Goal: Task Accomplishment & Management: Manage account settings

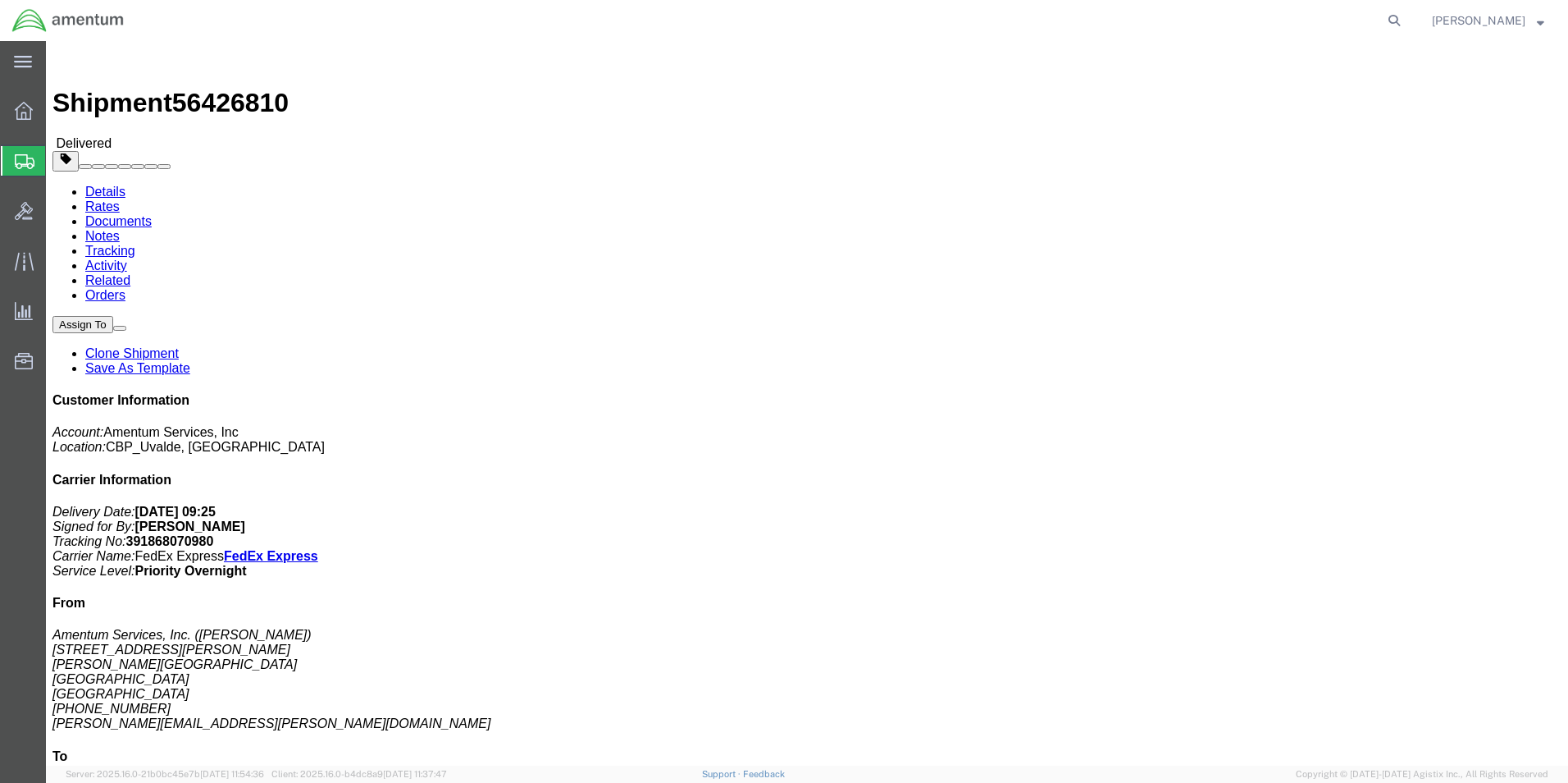
click at [0, 0] on span "Create from Template" at bounding box center [0, 0] width 0 height 0
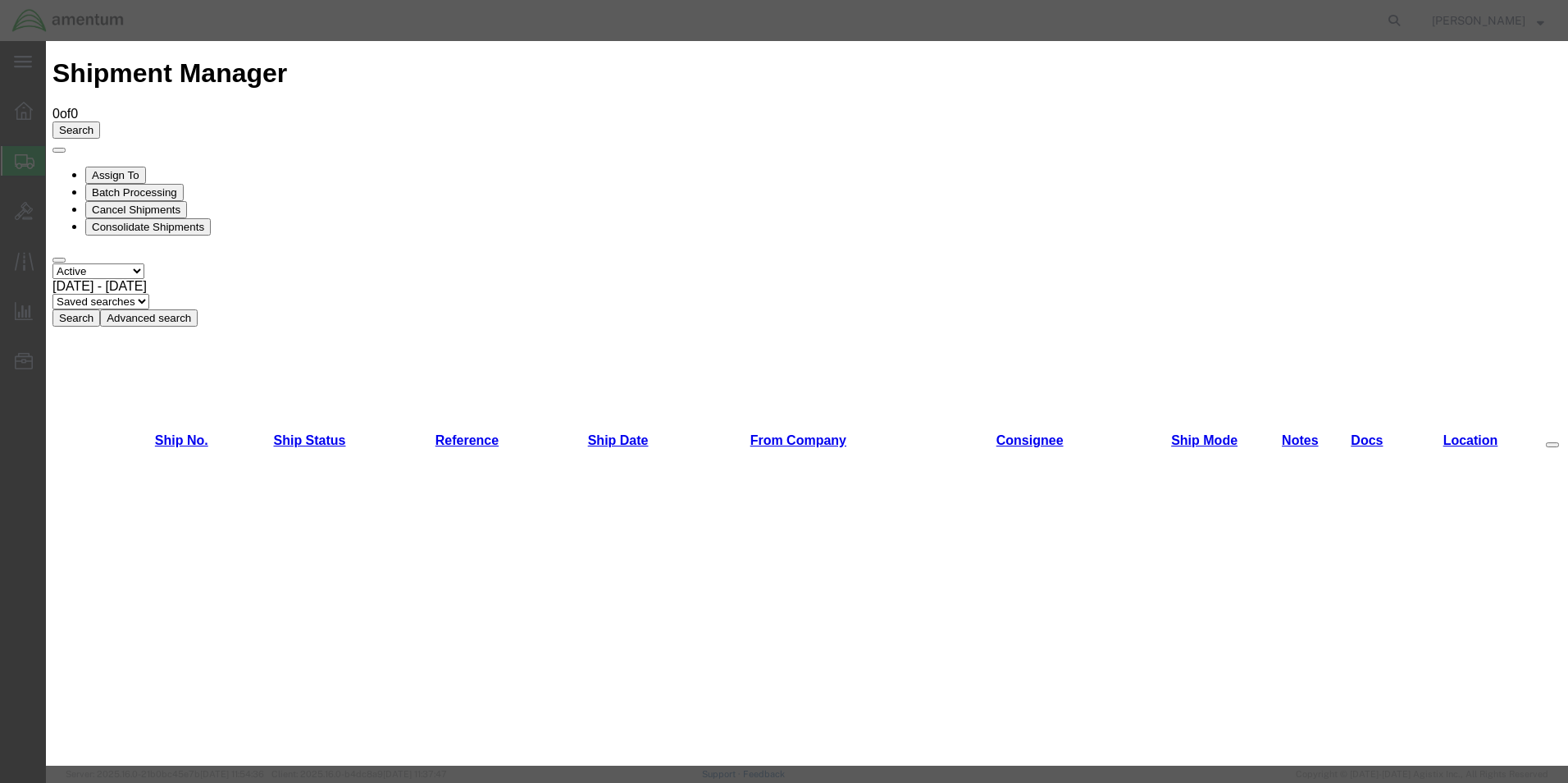
scroll to position [656, 0]
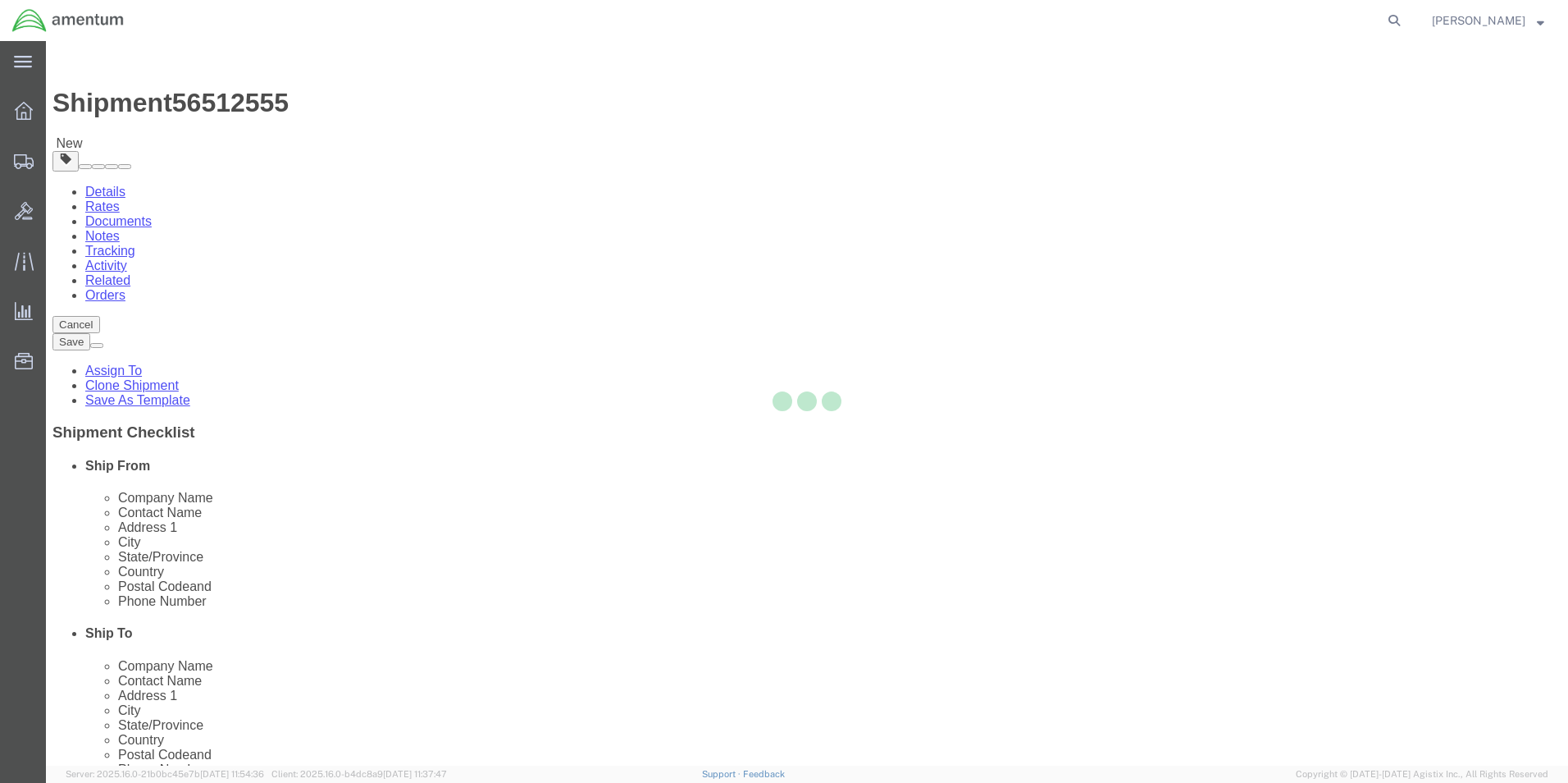
select select "49950"
select select
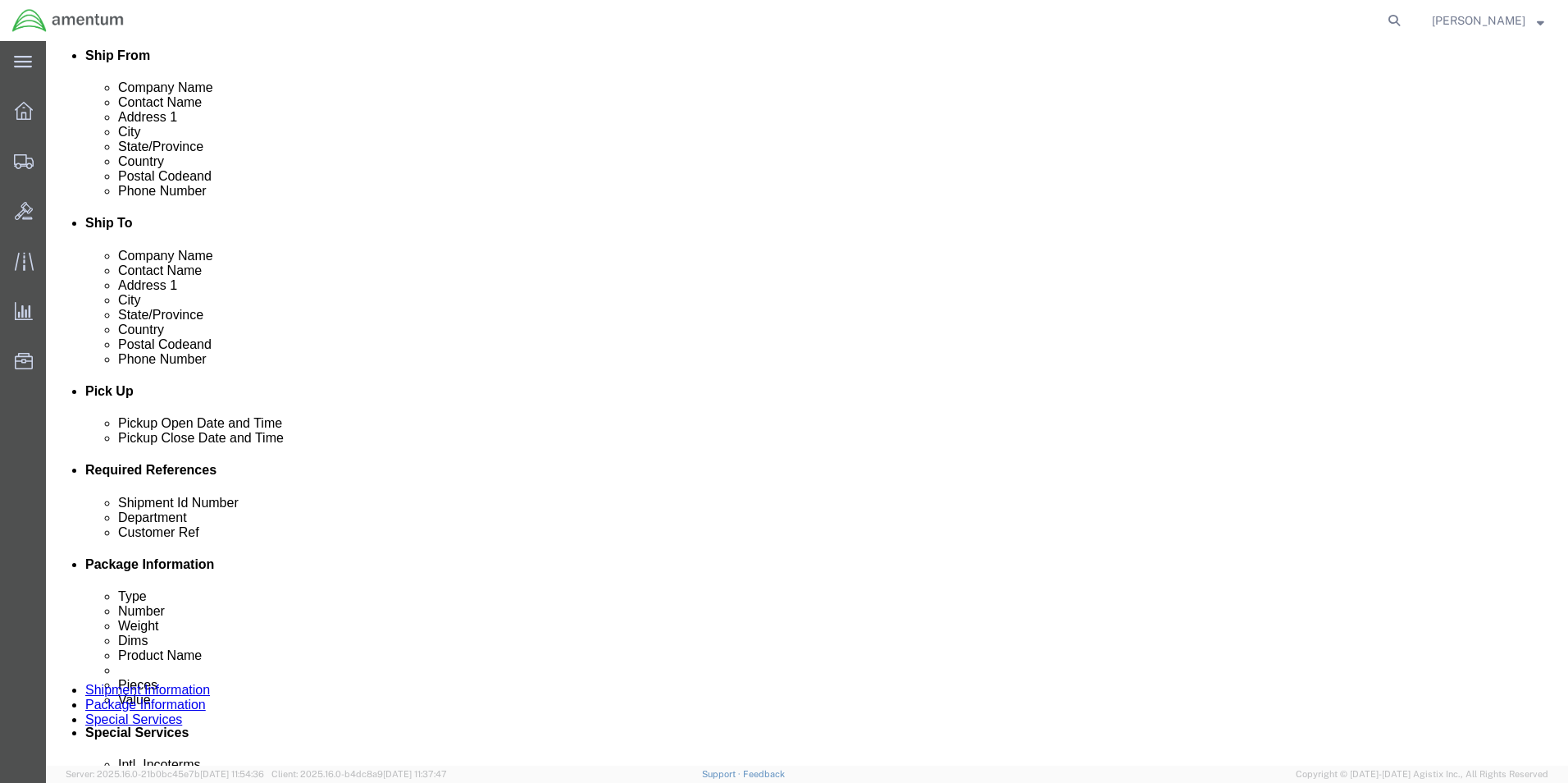
scroll to position [493, 0]
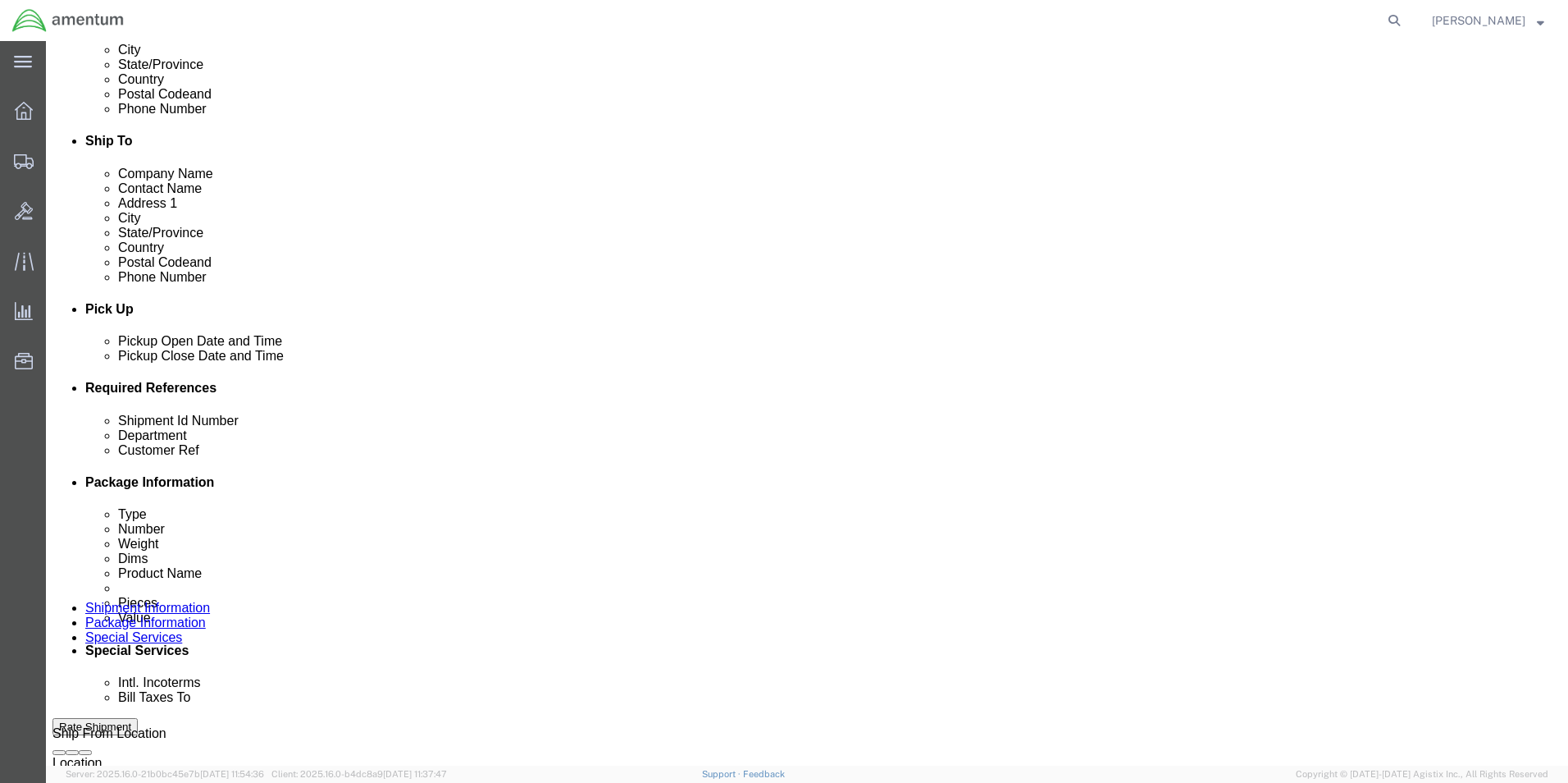
click input "680479"
type input "6"
type input "10716"
click div "Shipment Id Number IHR/RECERT. Select Account Type Activity ID Airline Appointm…"
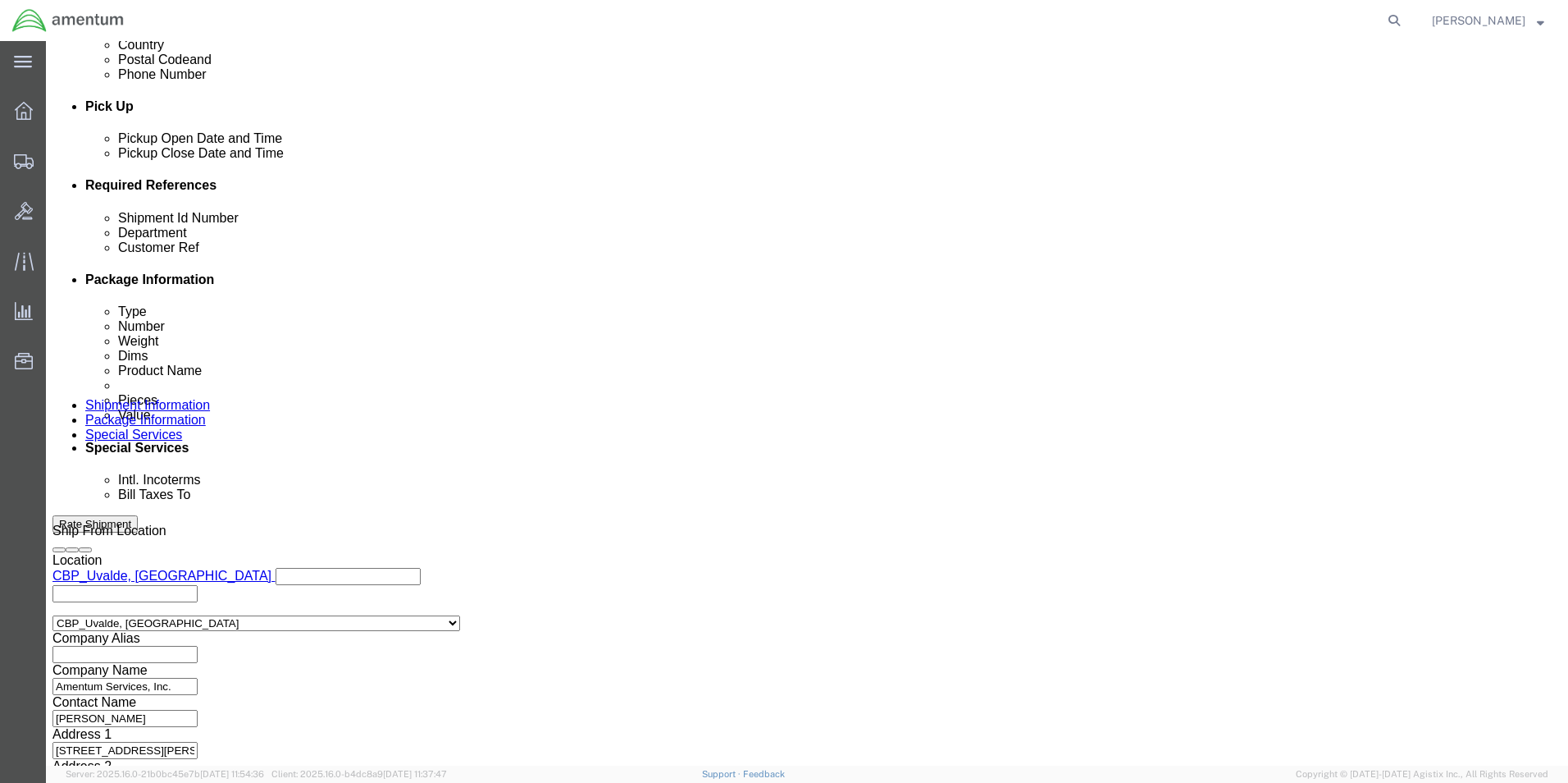
scroll to position [716, 0]
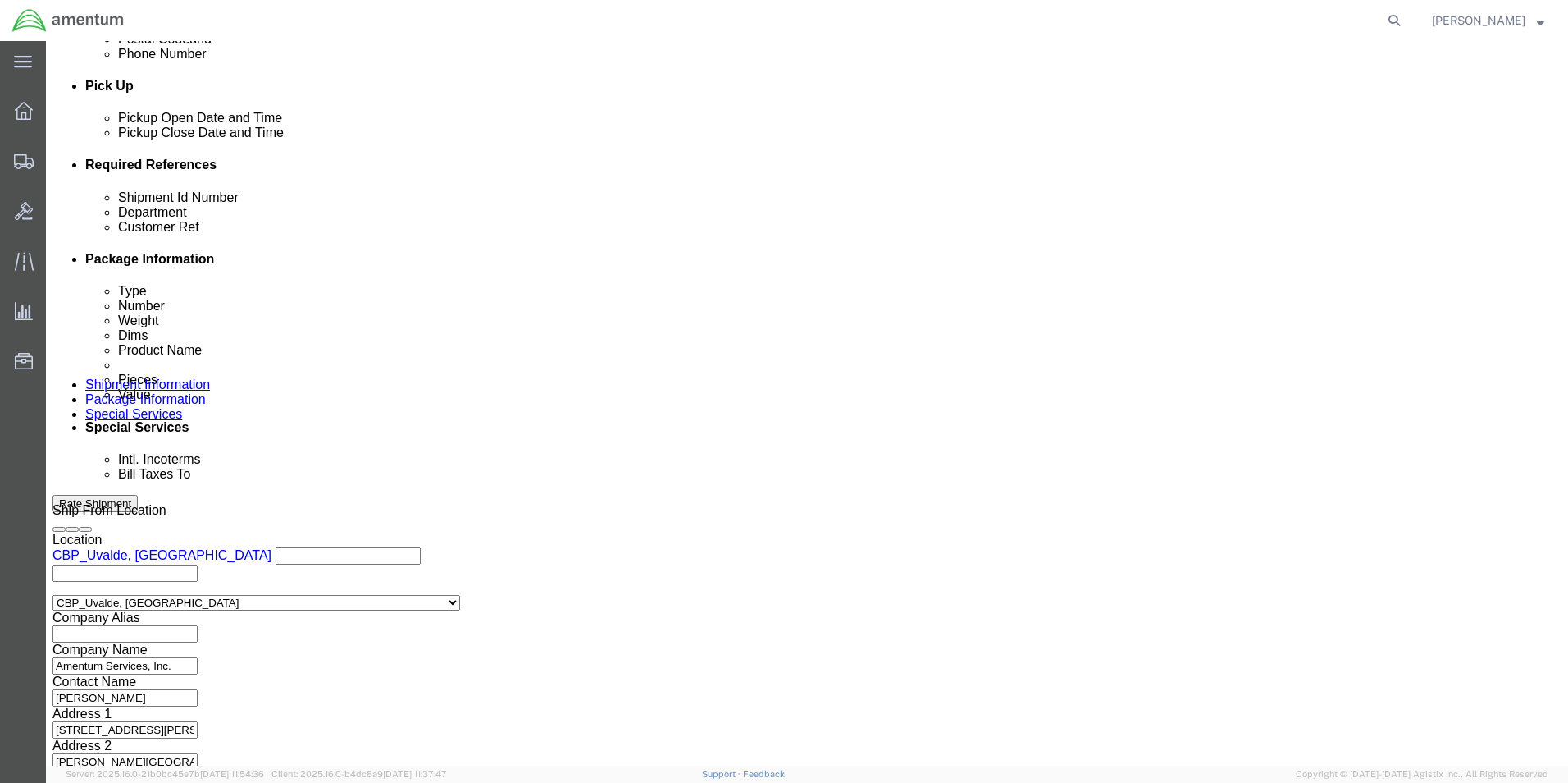
click button "Continue"
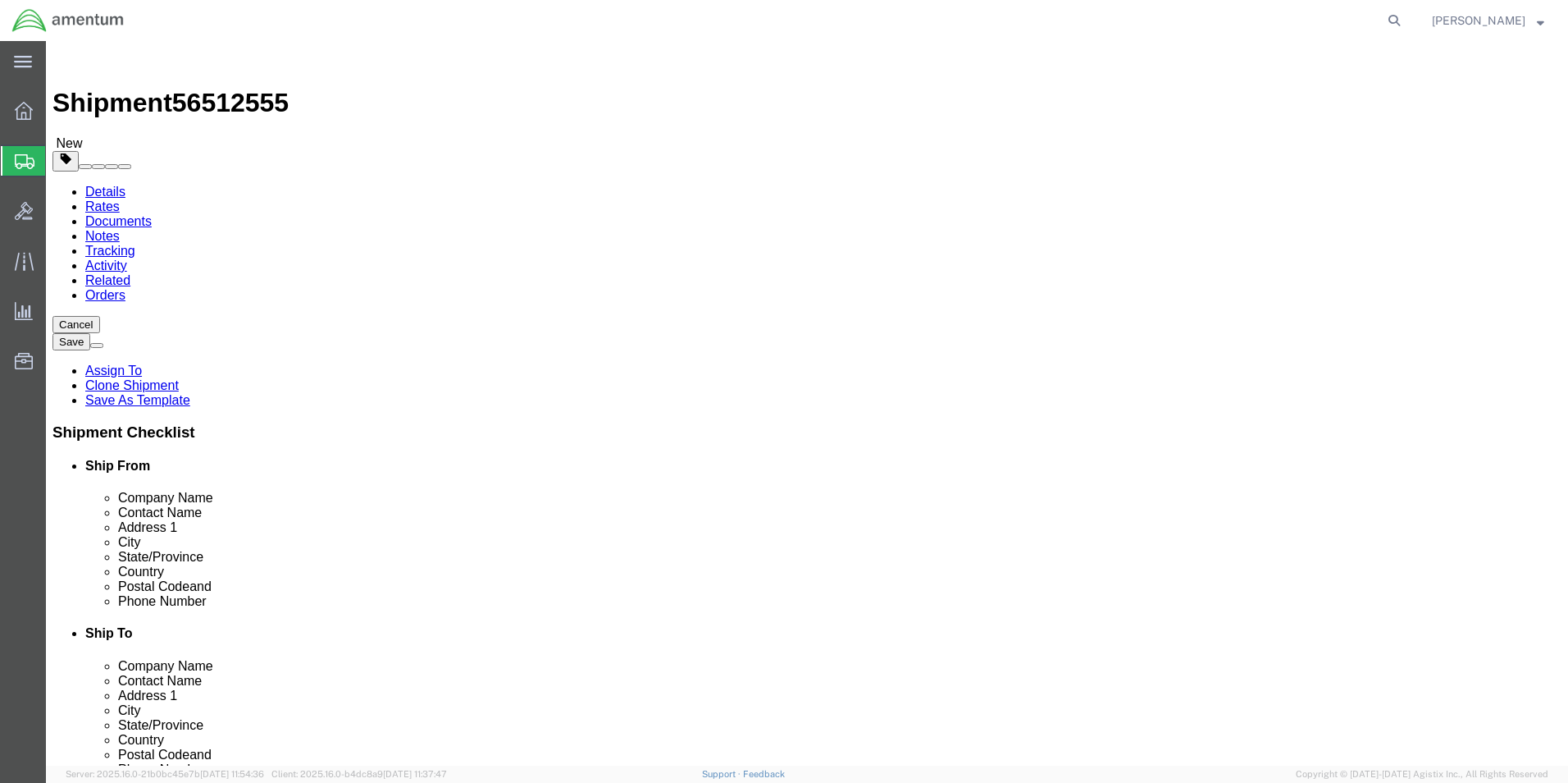
click input "20.00"
type input "2"
type input "10.00"
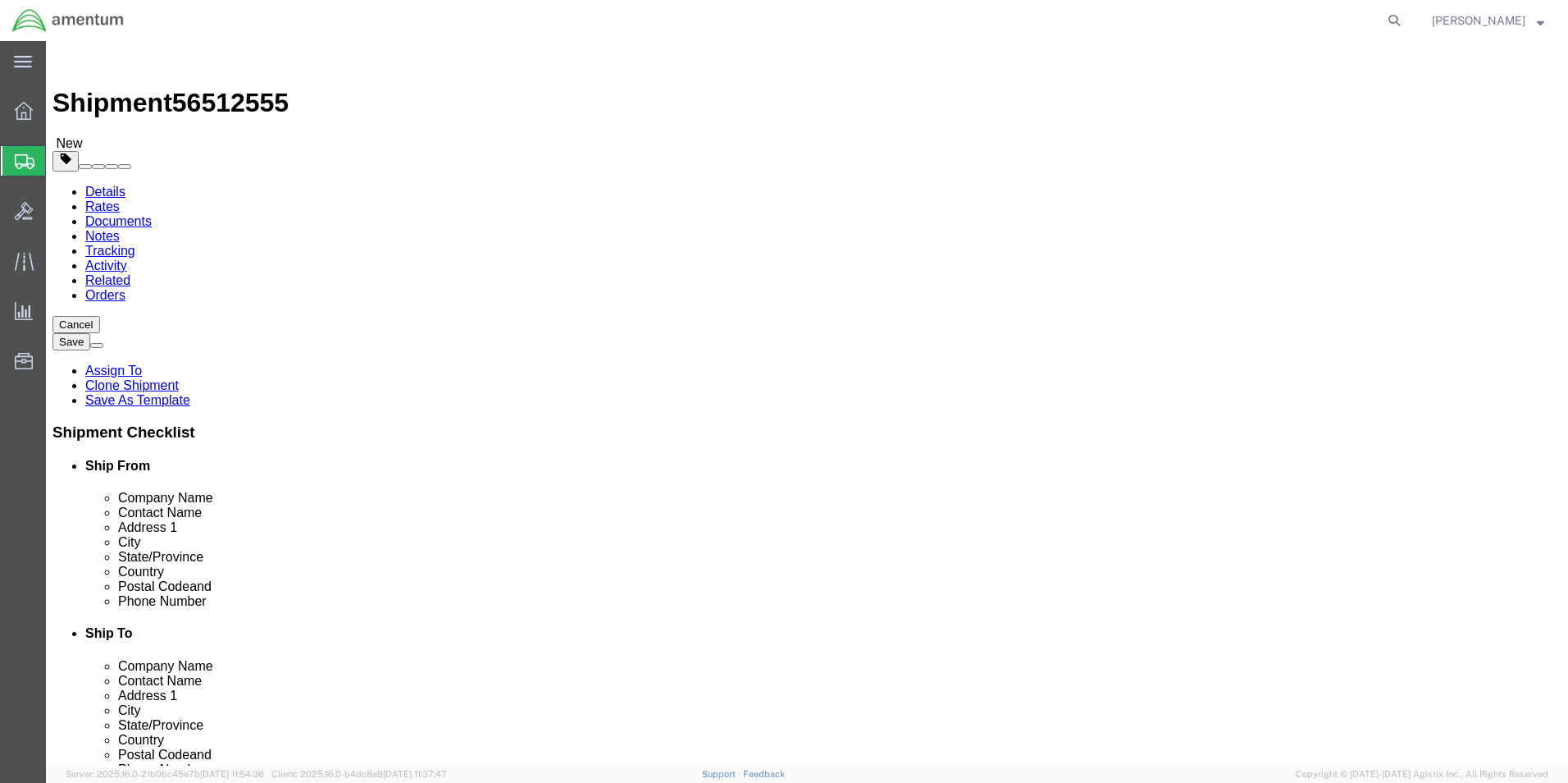
click input "5.00"
type input "5"
type input "3.2"
click div "Package Content # 1 1 x Cardboard Box(es) Package Type Select Bale(s) Basket(s)…"
click button "Rate Shipment"
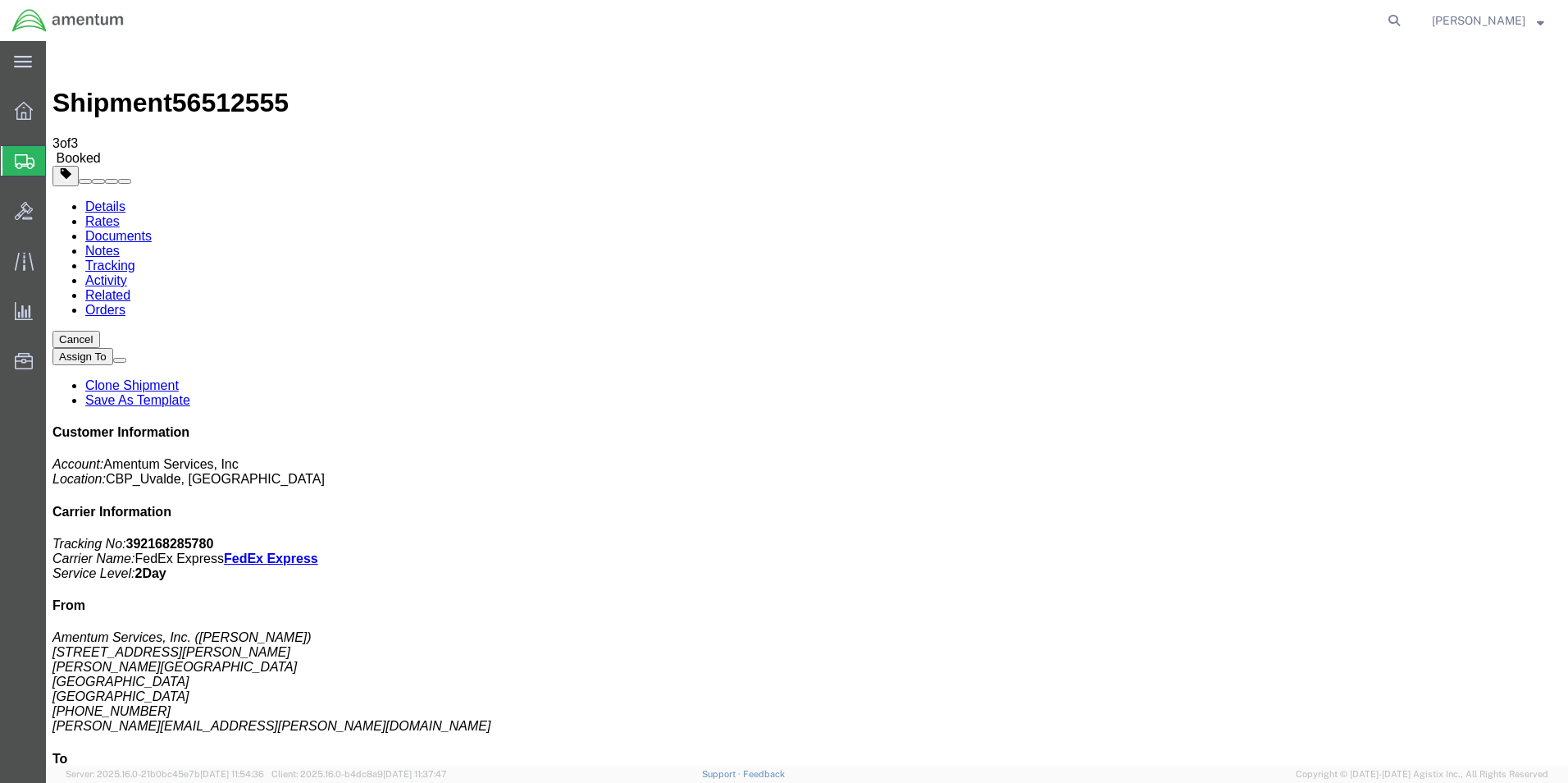
click at [0, 0] on span "Create from Template" at bounding box center [0, 0] width 0 height 0
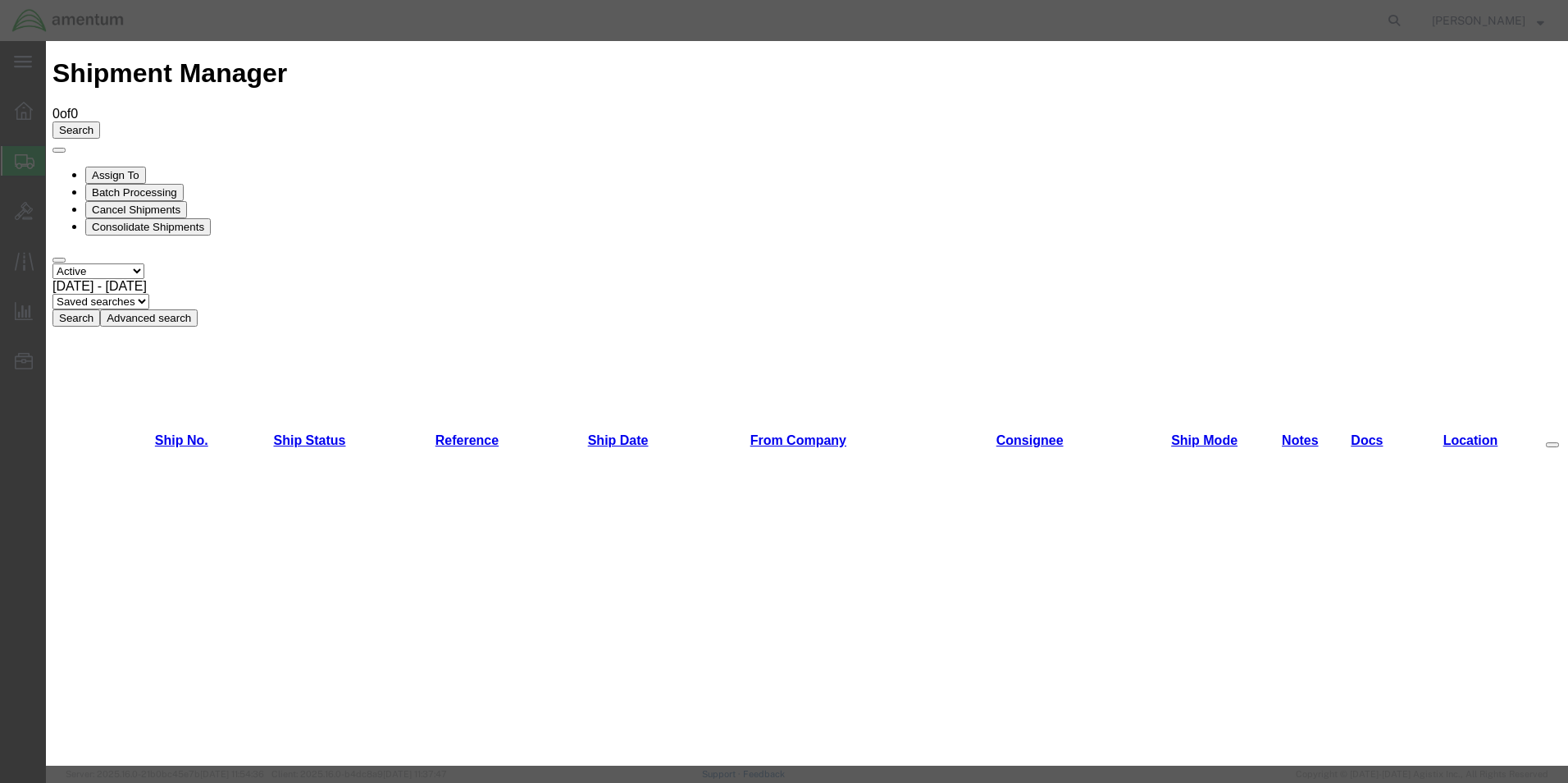
scroll to position [821, 0]
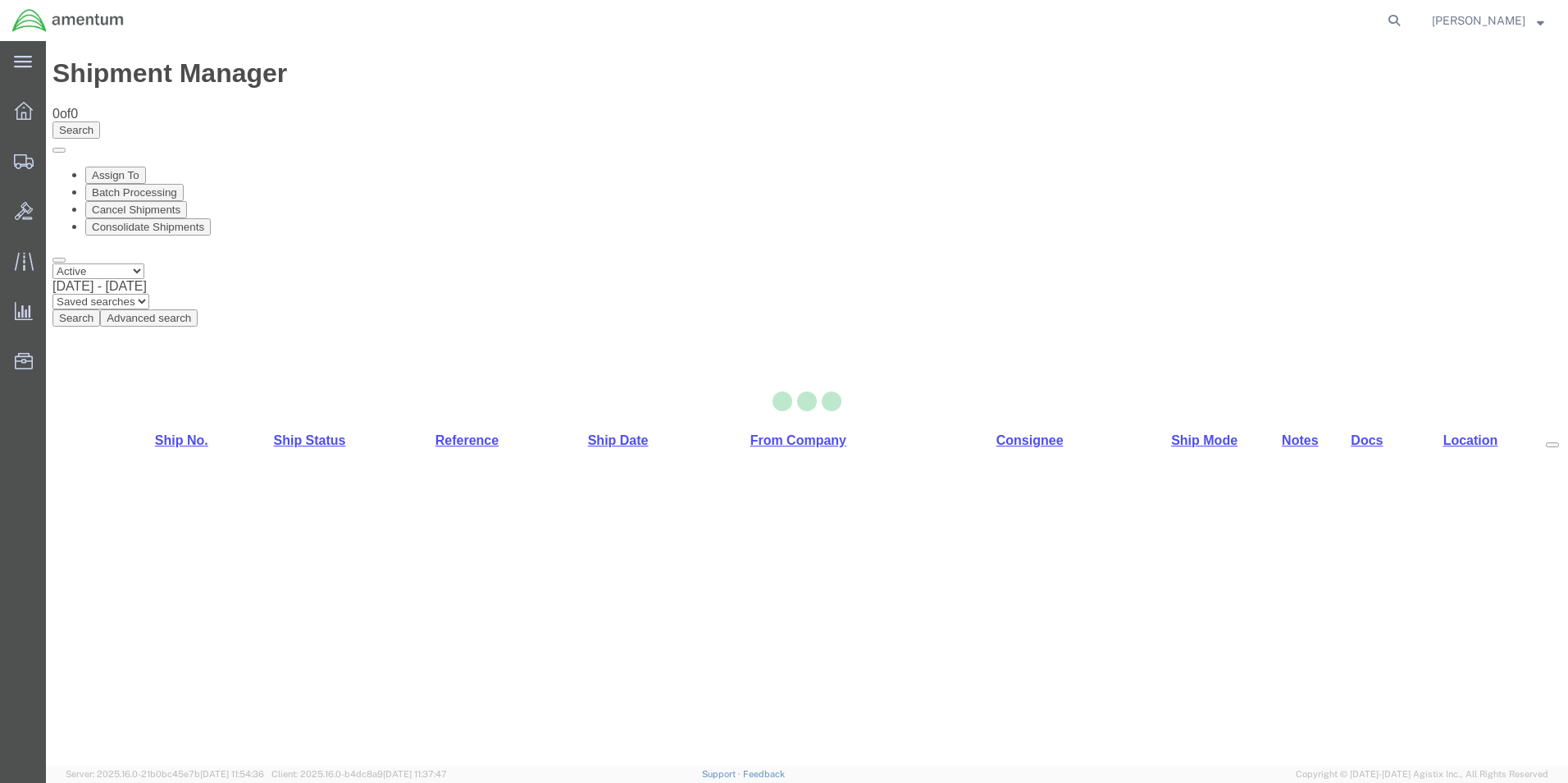
select select "49950"
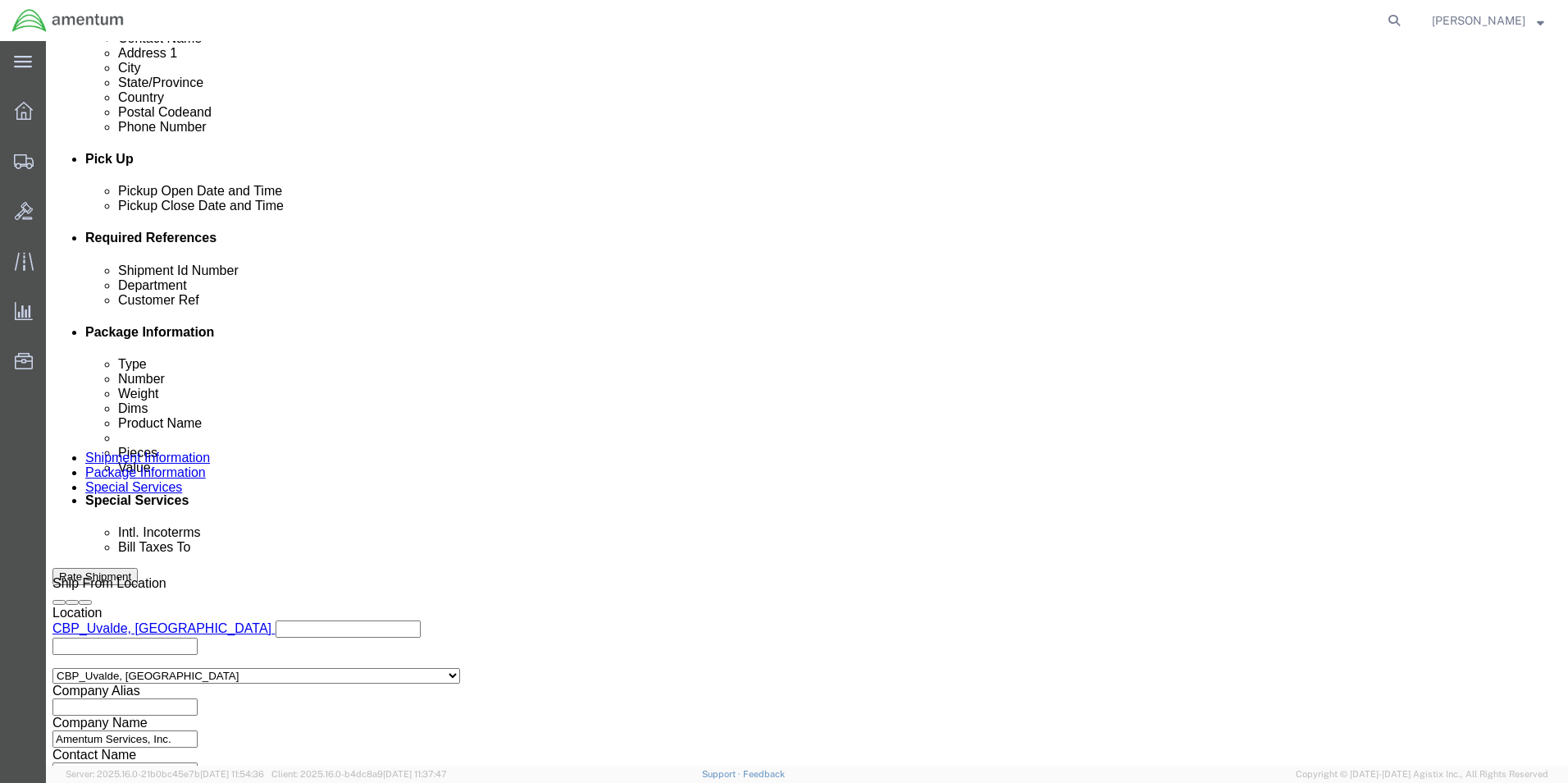
scroll to position [656, 0]
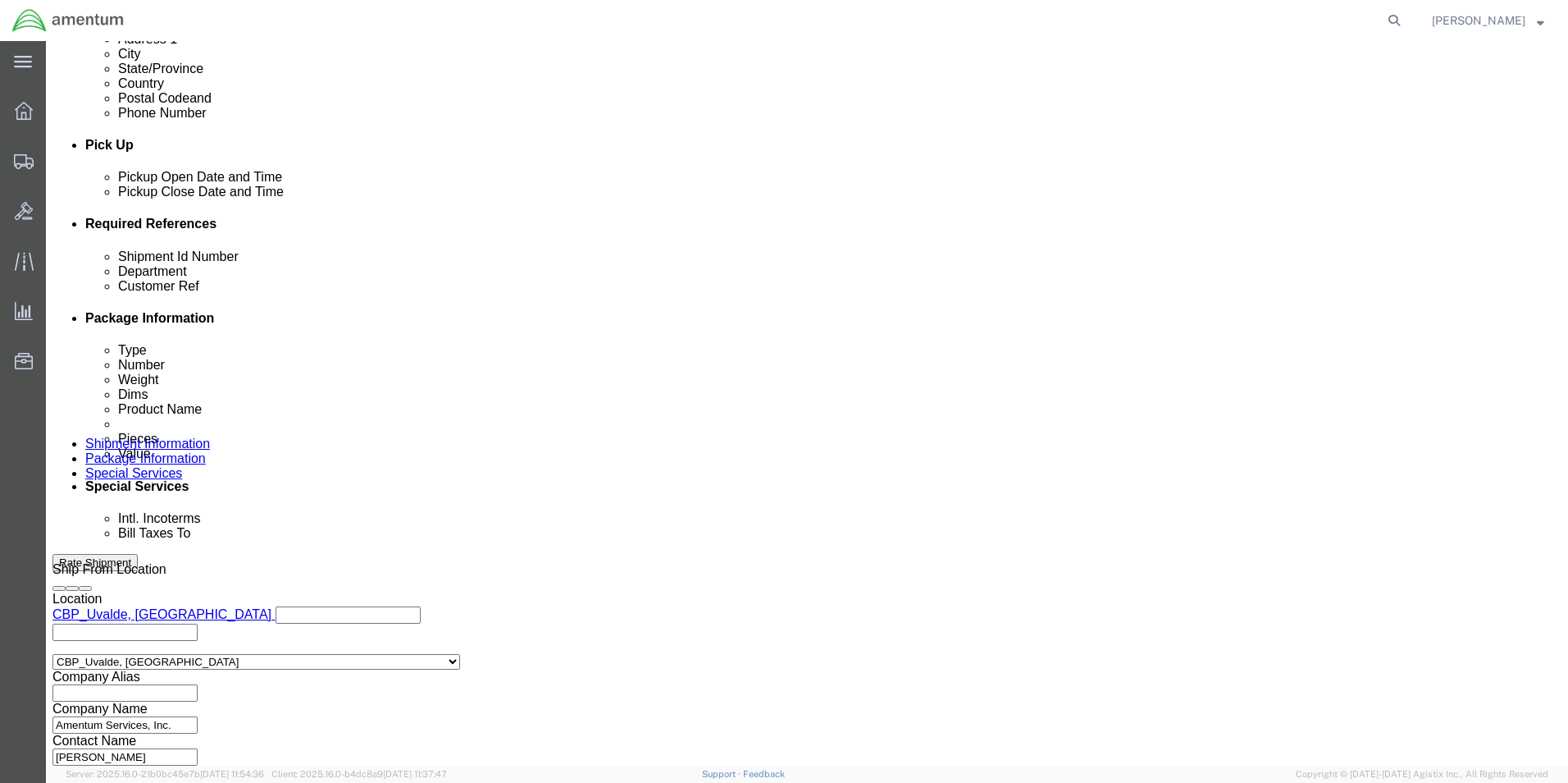
click input "930-500-25-1"
type input "9"
click input "text"
paste input "704A44333110"
type input "704A44333110"
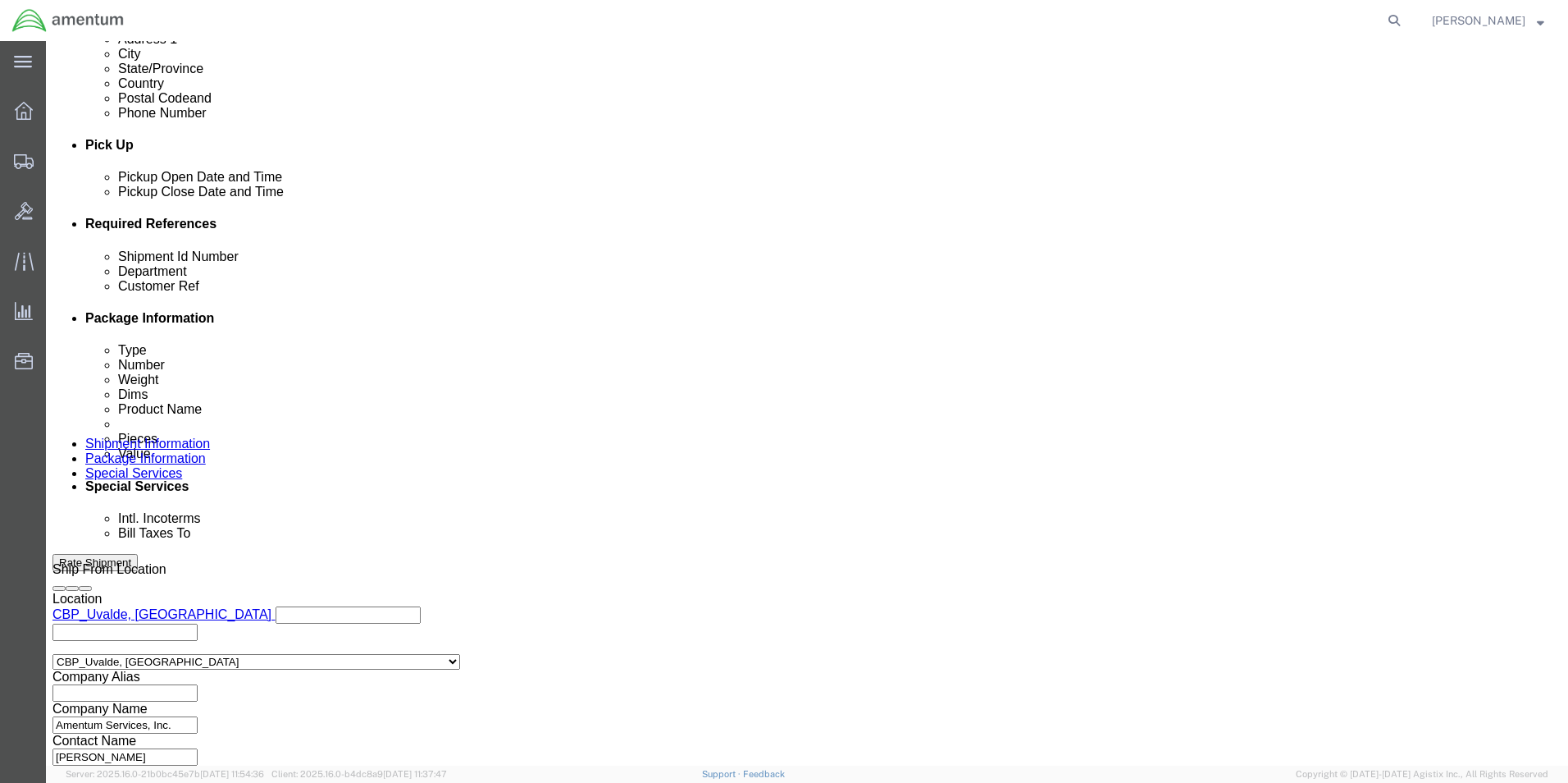
click div "References Add reference"
click icon "button"
click input "930-500-25-1"
type input "9"
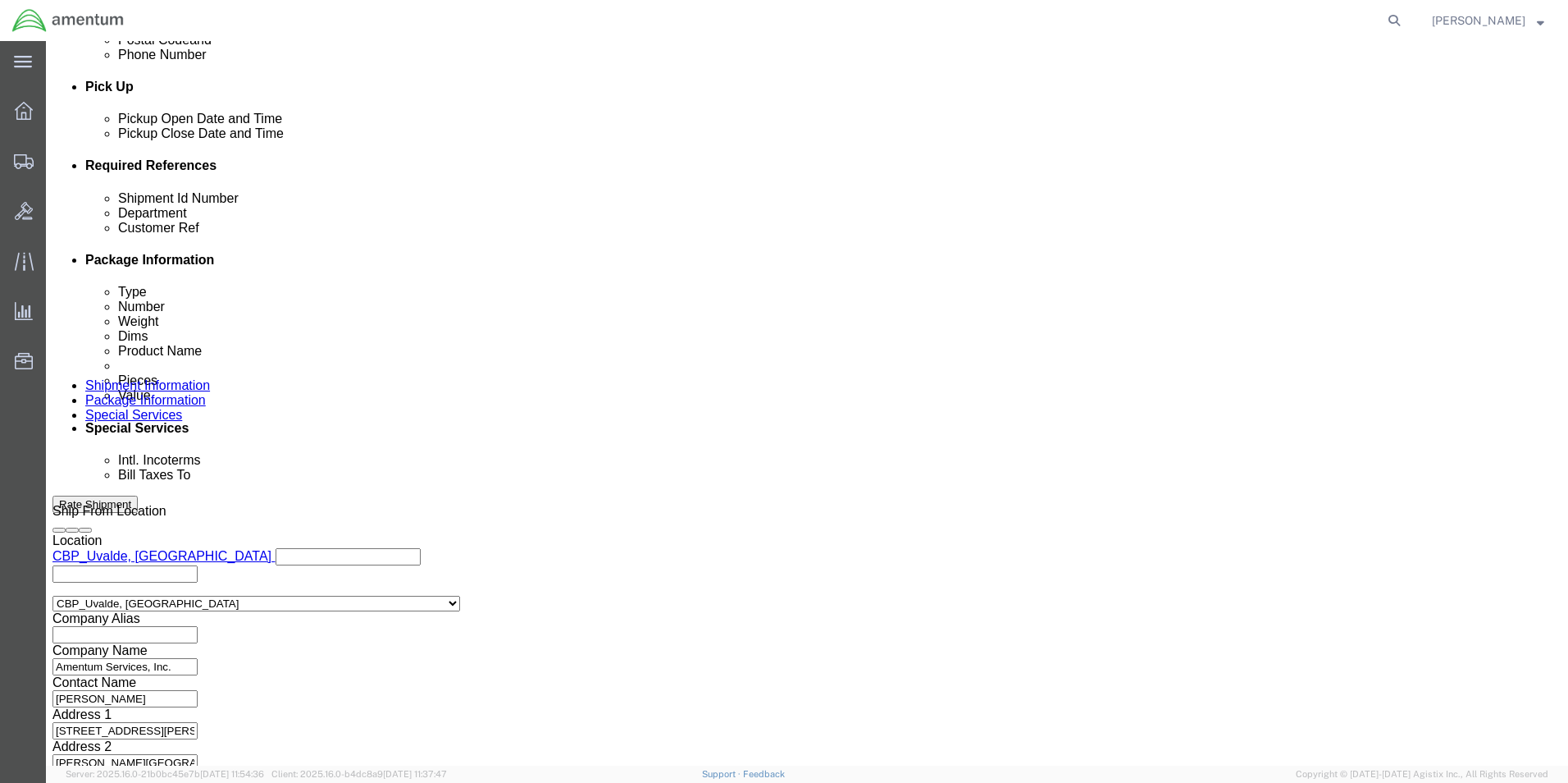
scroll to position [716, 0]
type input "USAGE.324809"
click div "Shipment Id Number 704A44333110 Select Account Type Activity ID Airline Appoint…"
click button "Continue"
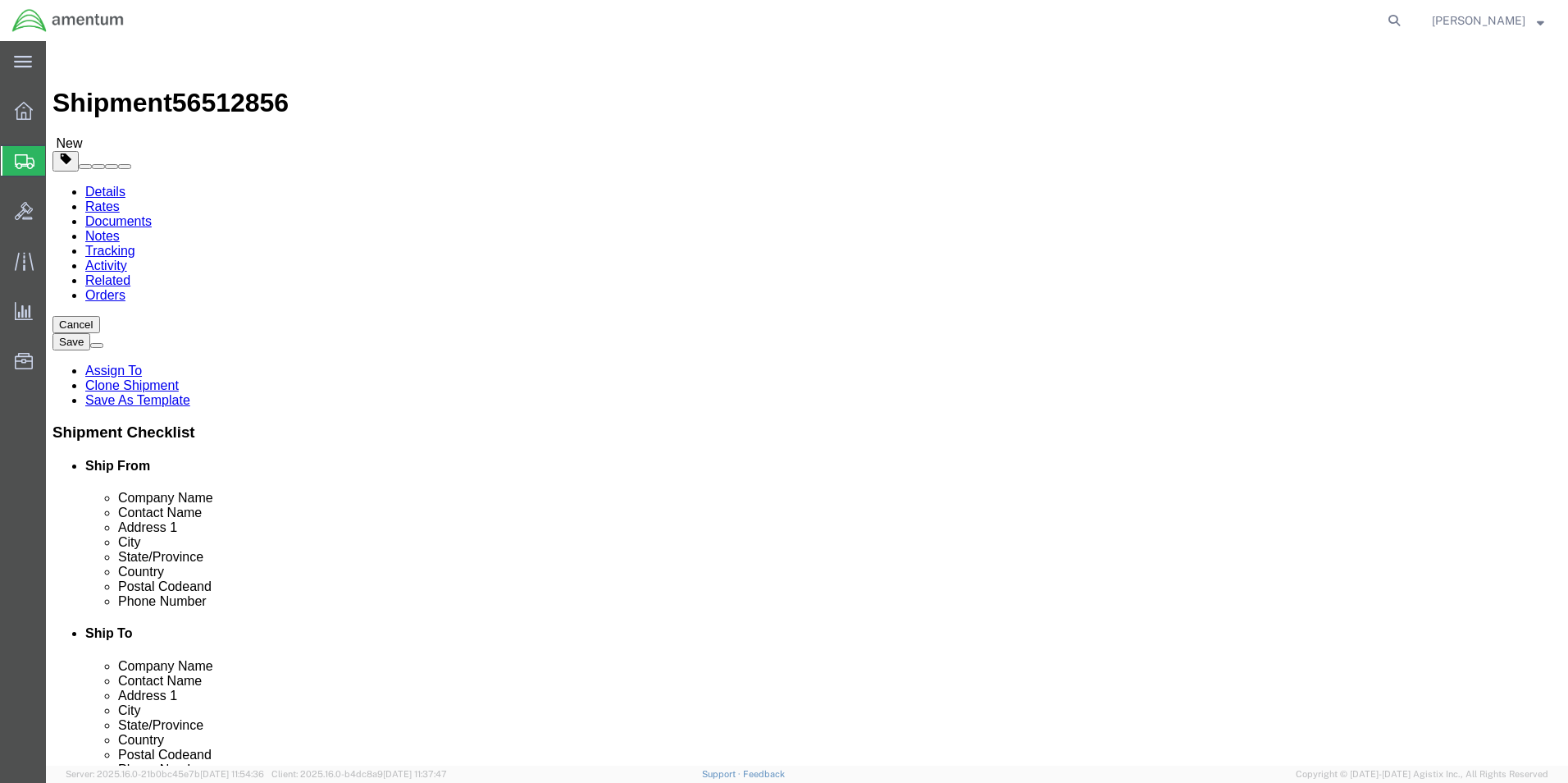
click input "18.00"
type input "1"
type input "8.00"
type input "6.00"
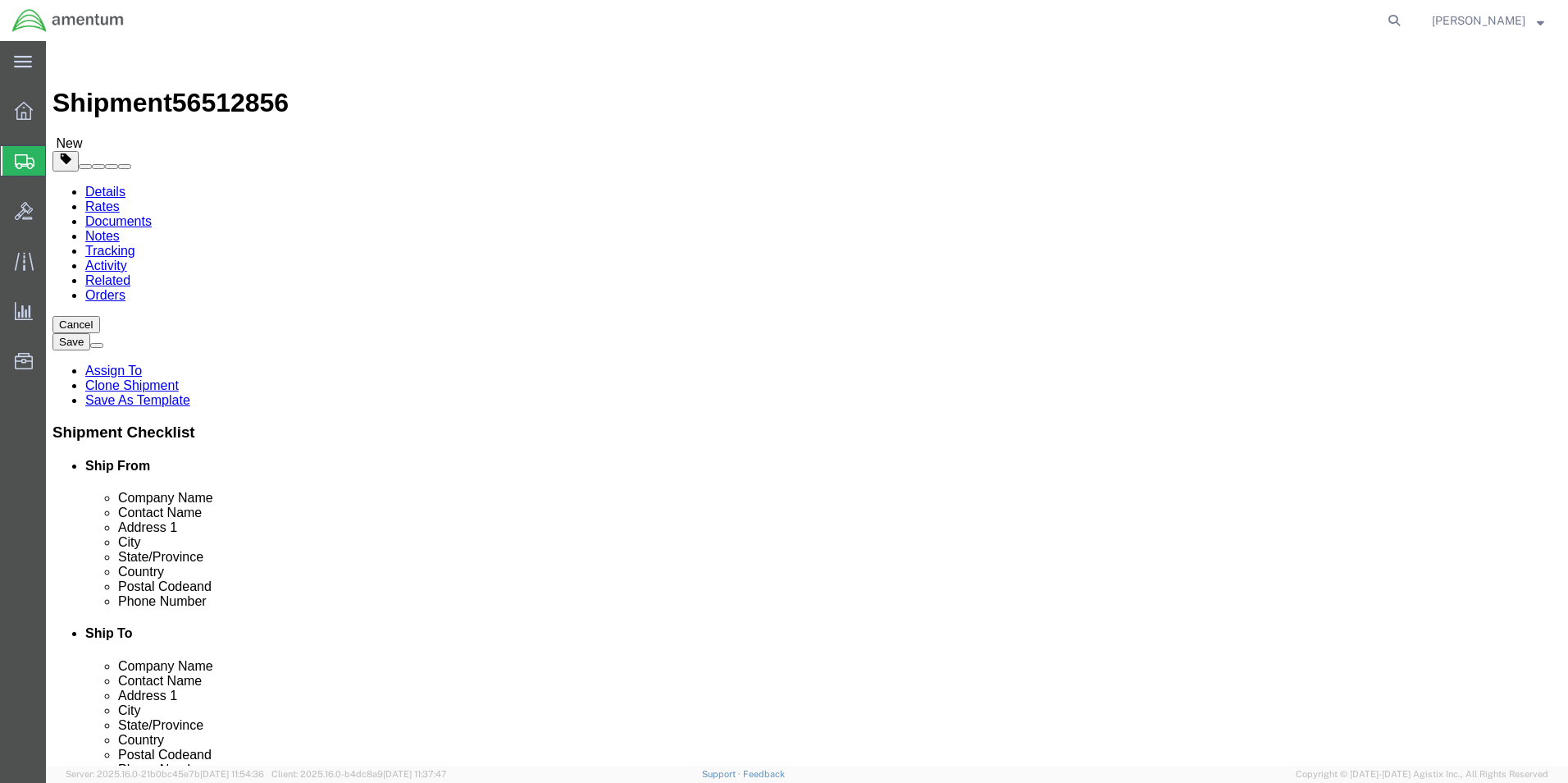
click div "Package Content # 1 1 x Cardboard Box(es) Package Type Select Bale(s) Basket(s)…"
click dd "1500.00 USD"
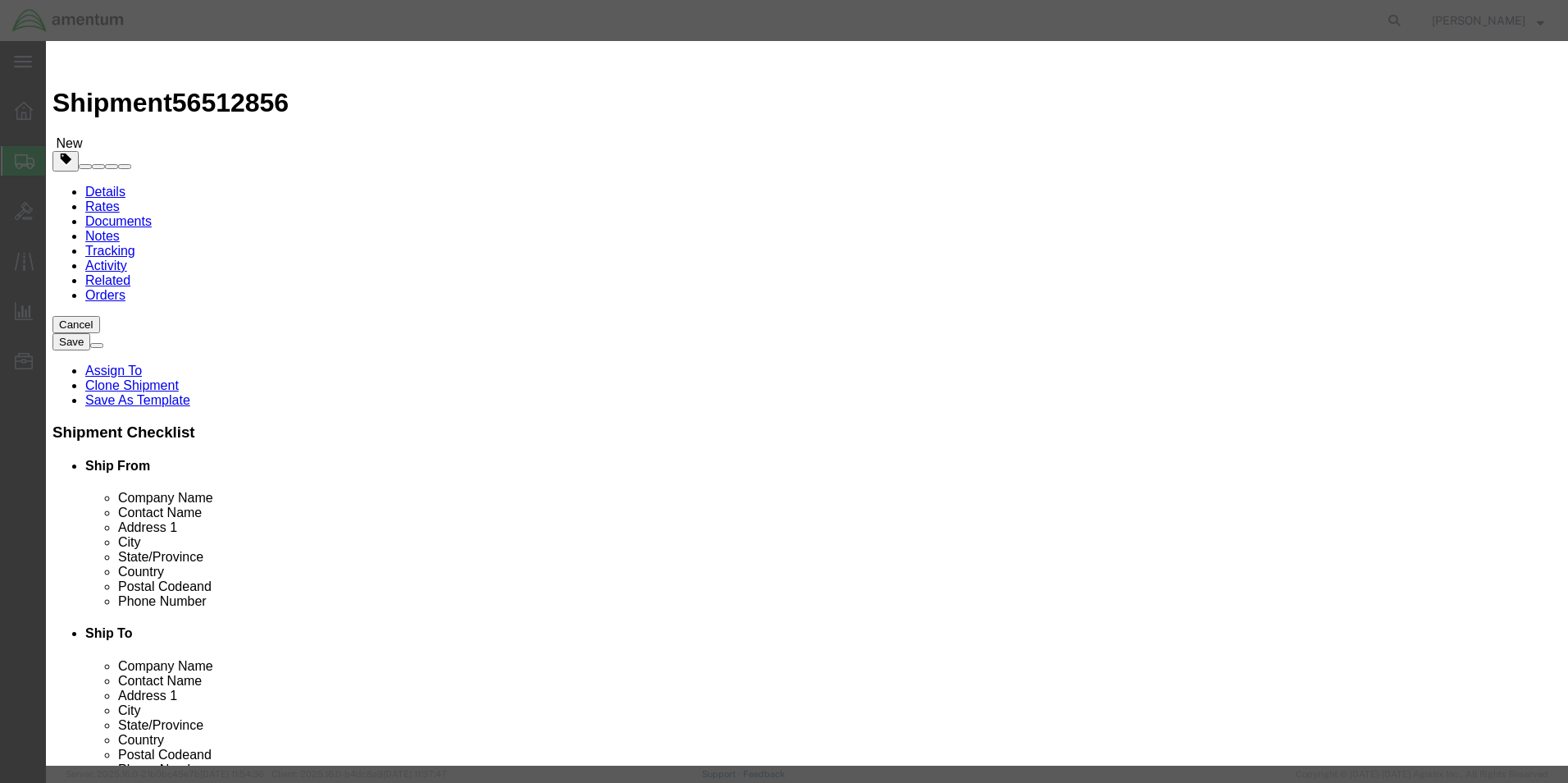
click input "1500.00"
type input "1"
type input "500.00"
click div "Commodity library Product Name MISC. PARTS Pieces 1.00 Select Bag Barrels 100Bo…"
click button "Save & Close"
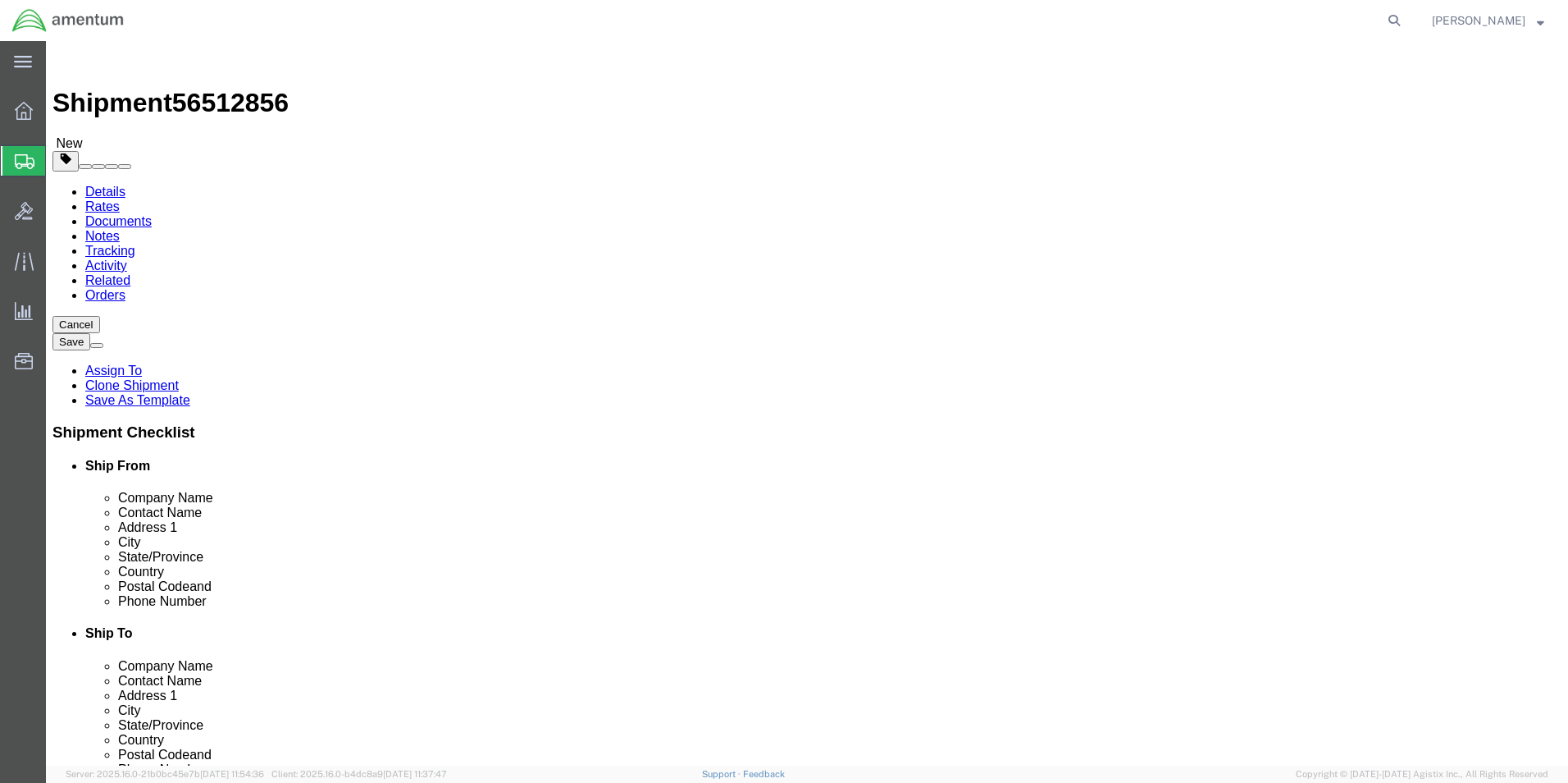
click button "Rate Shipment"
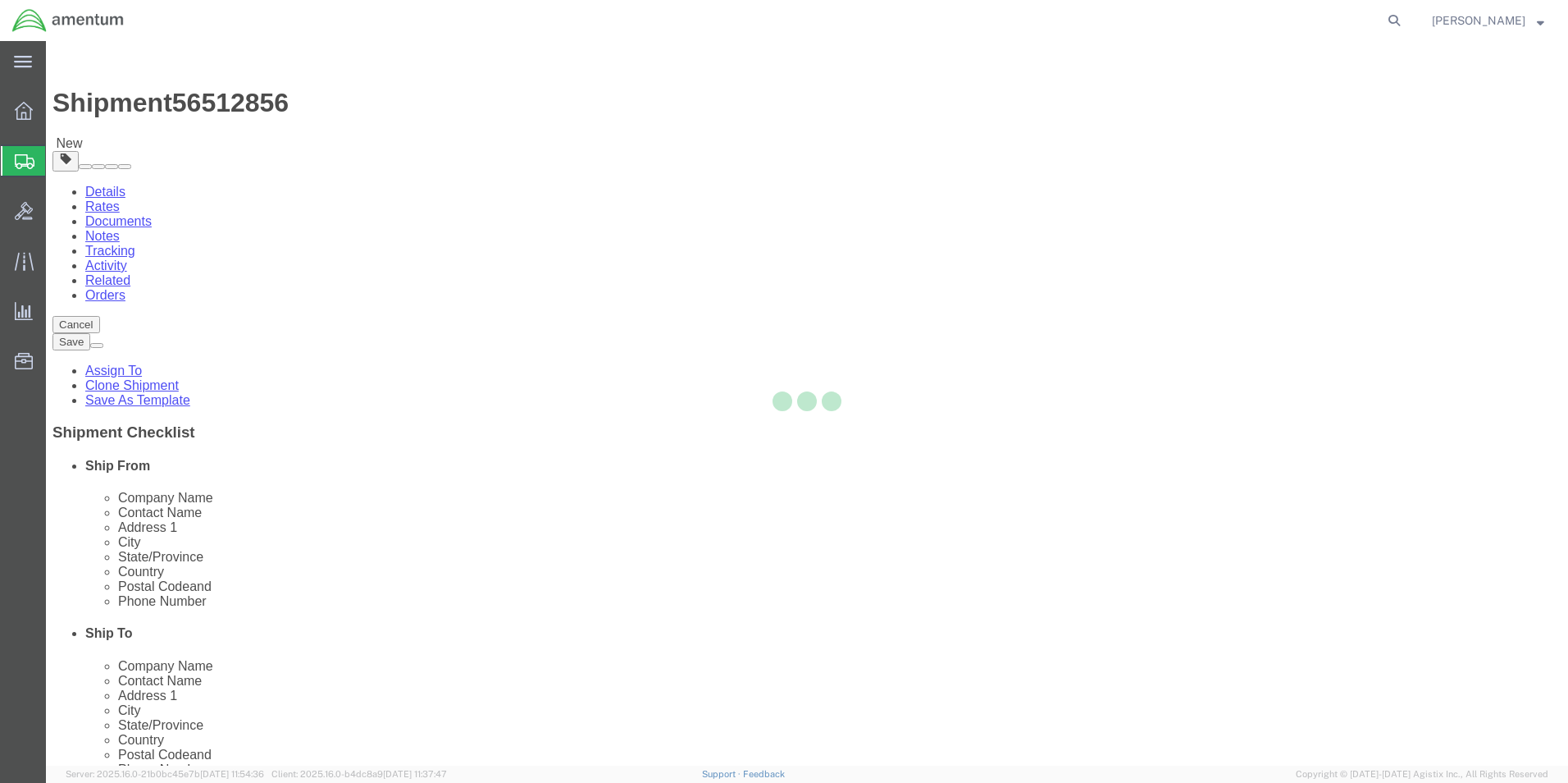
select select "49950"
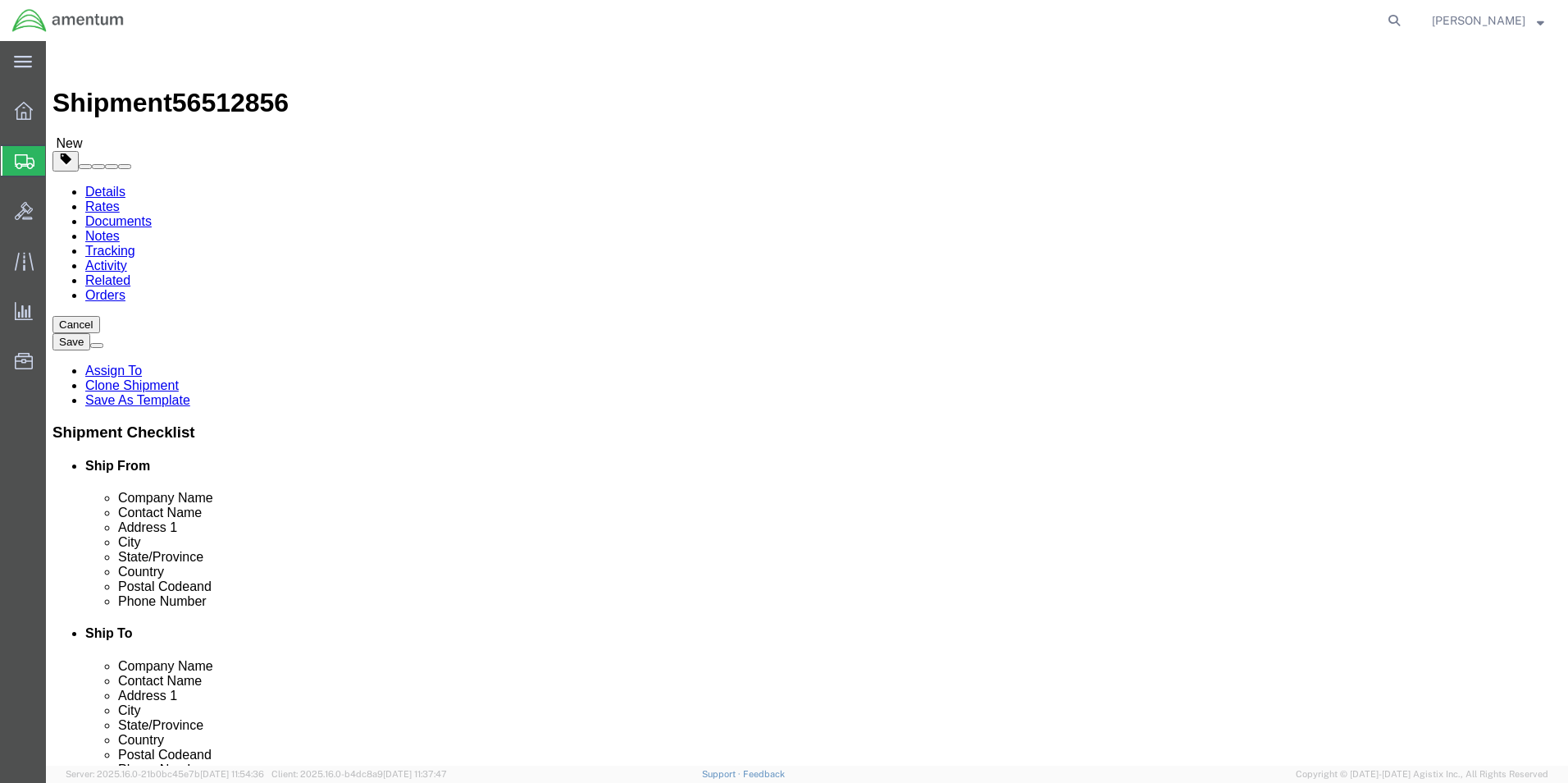
click link "Shipment Information"
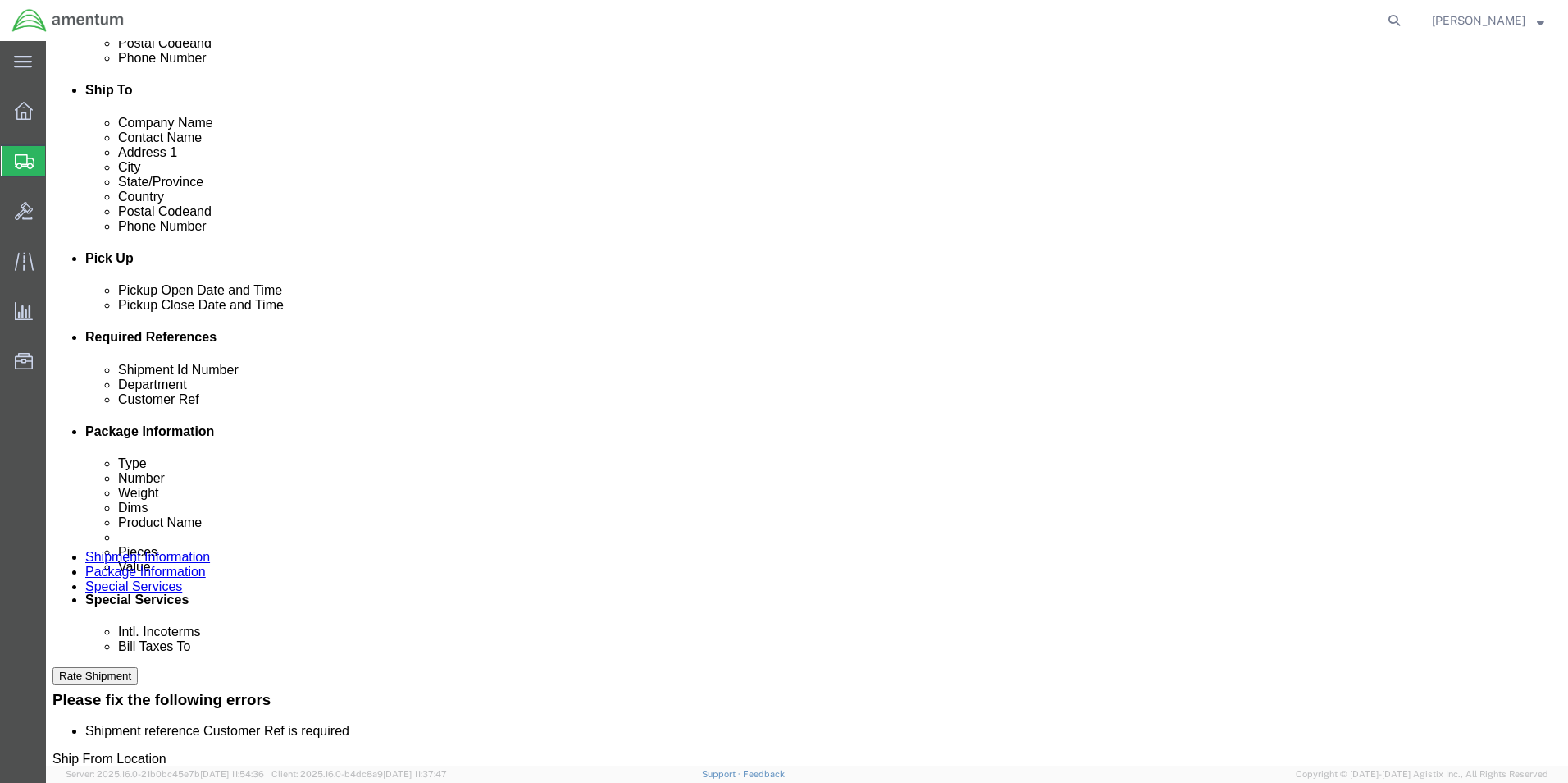
scroll to position [574, 0]
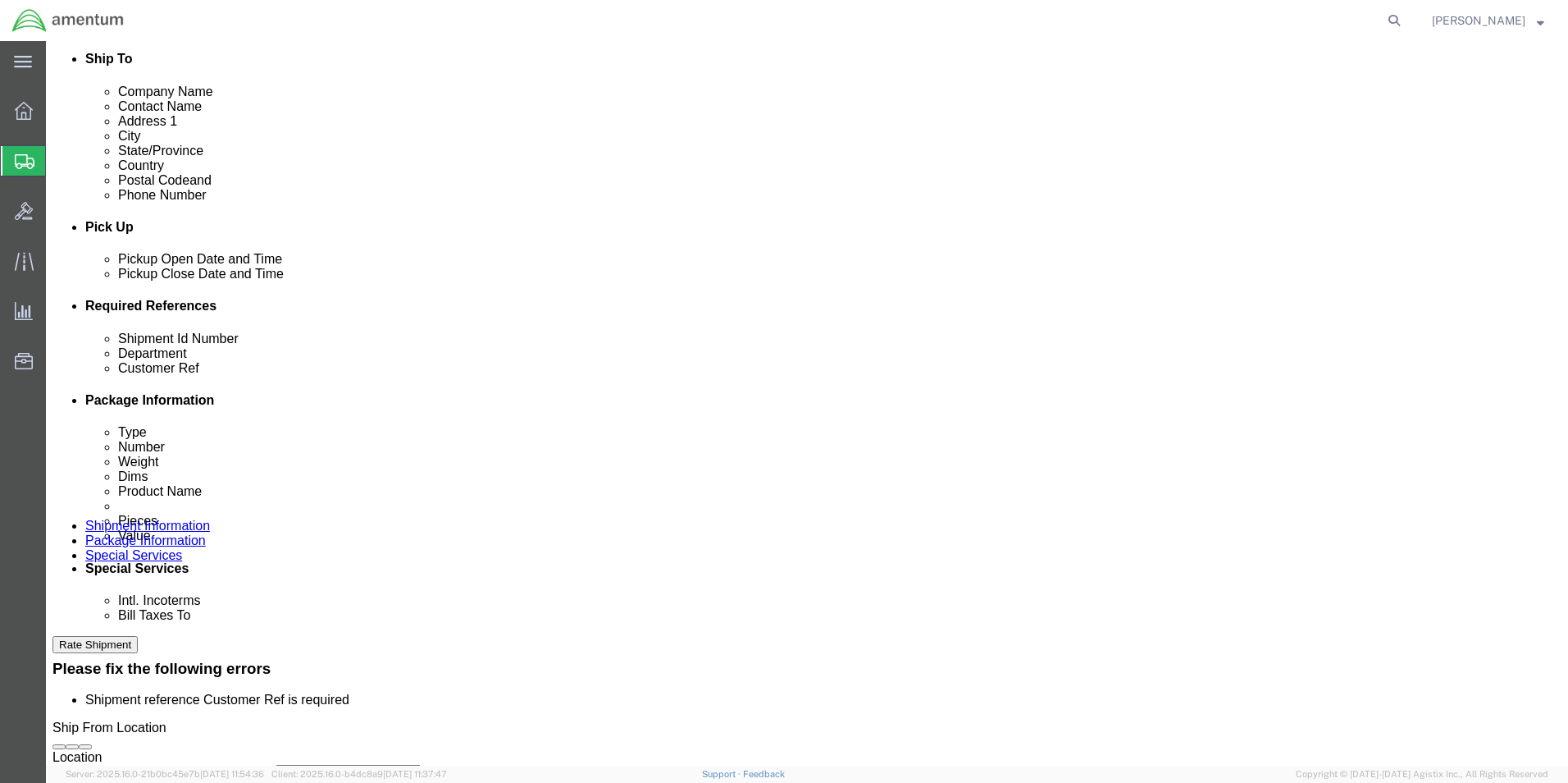
click input "704A44333110"
type input "7"
type input "704A44333110"
click input "text"
type input "704A44333110"
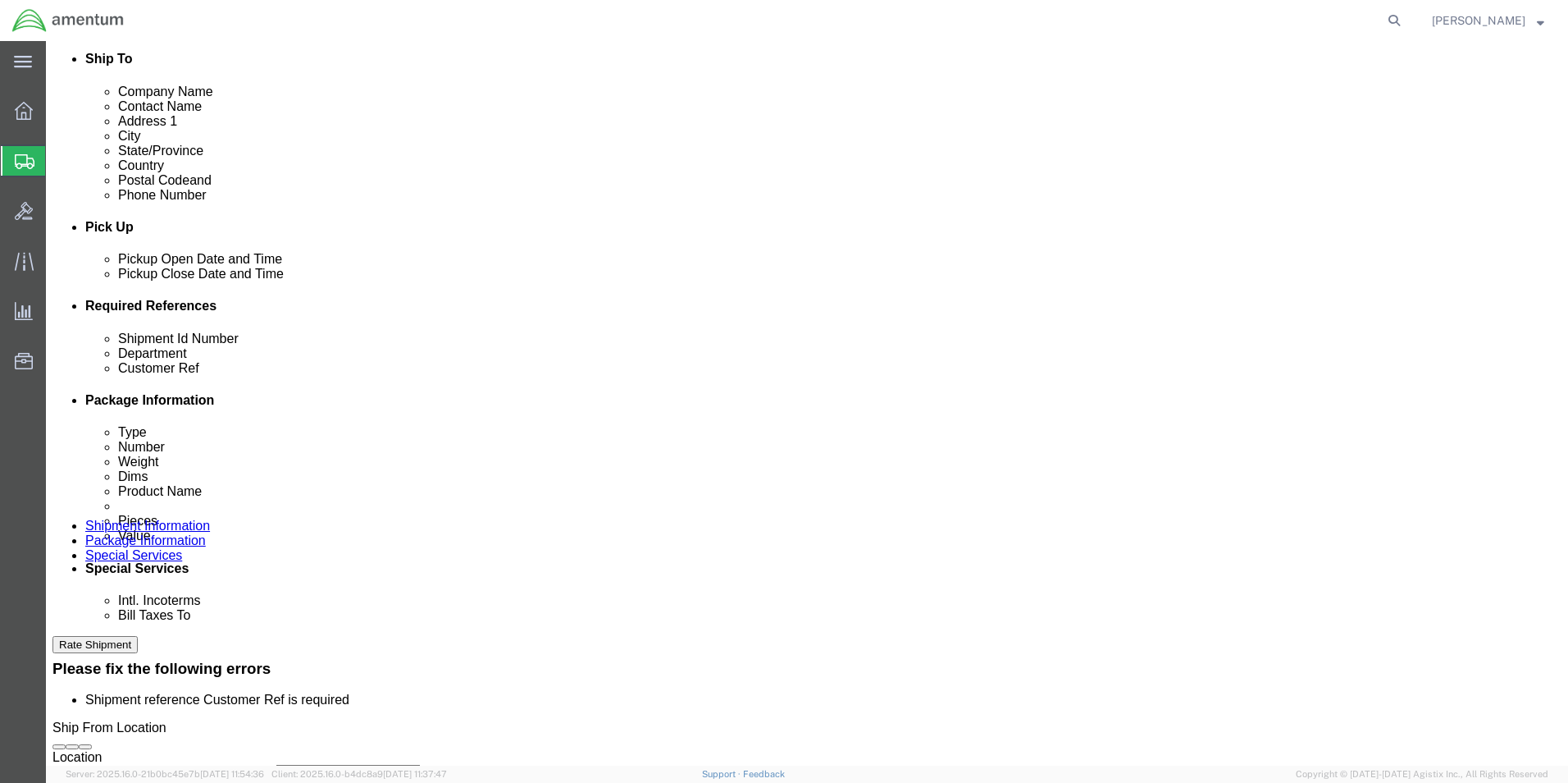
click div "Shipment Id Number 704A44333110 Customer Ref 704A44333110 Select Account Type A…"
click input "USAGE.322154"
type input "U"
type input "CBP"
click div "Shipment Id Number 704A44333110 Customer Ref 704A44333110 Select Account Type A…"
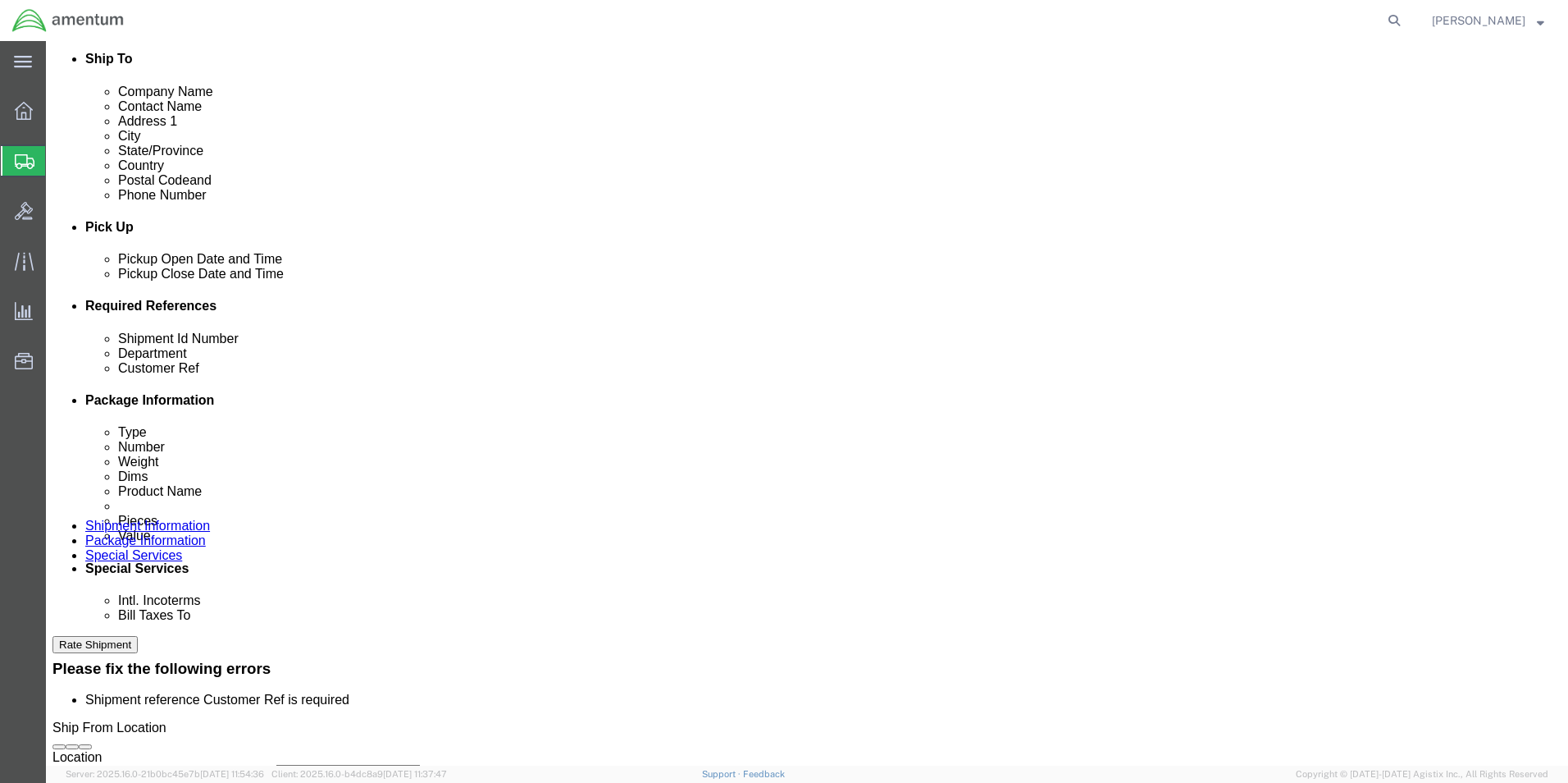
click button "Add reference"
click select "Select Account Type Activity ID Airline Appointment Number ASN Batch Request # …"
select select "INVOICE"
click select "Select Account Type Activity ID Airline Appointment Number ASN Batch Request # …"
click input "text"
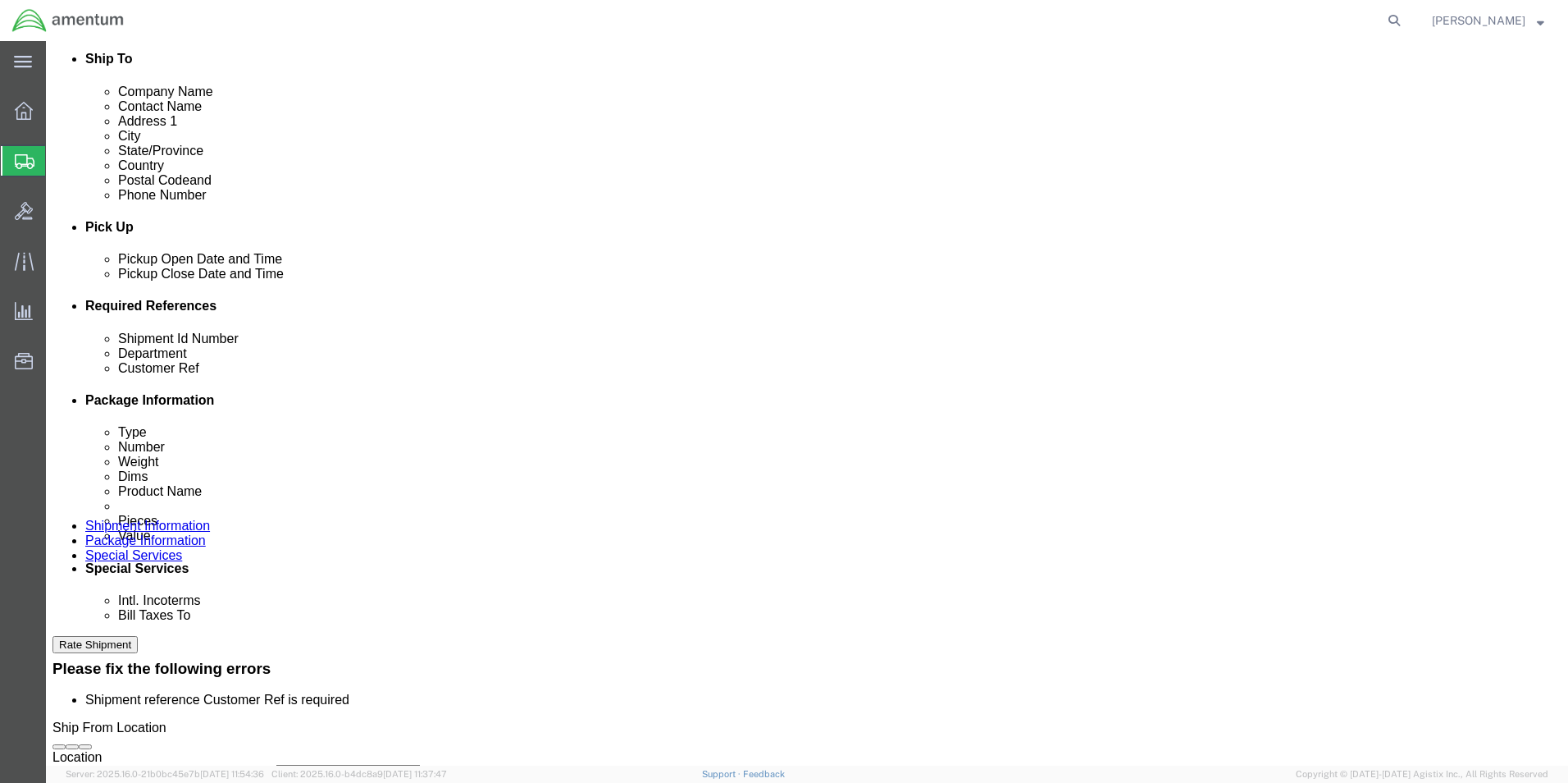
type input "USAGE.324809"
click div "Shipment Id Number 704A44333110 Customer Ref 704A44333110 Select Account Type A…"
click button "Rate Shipment"
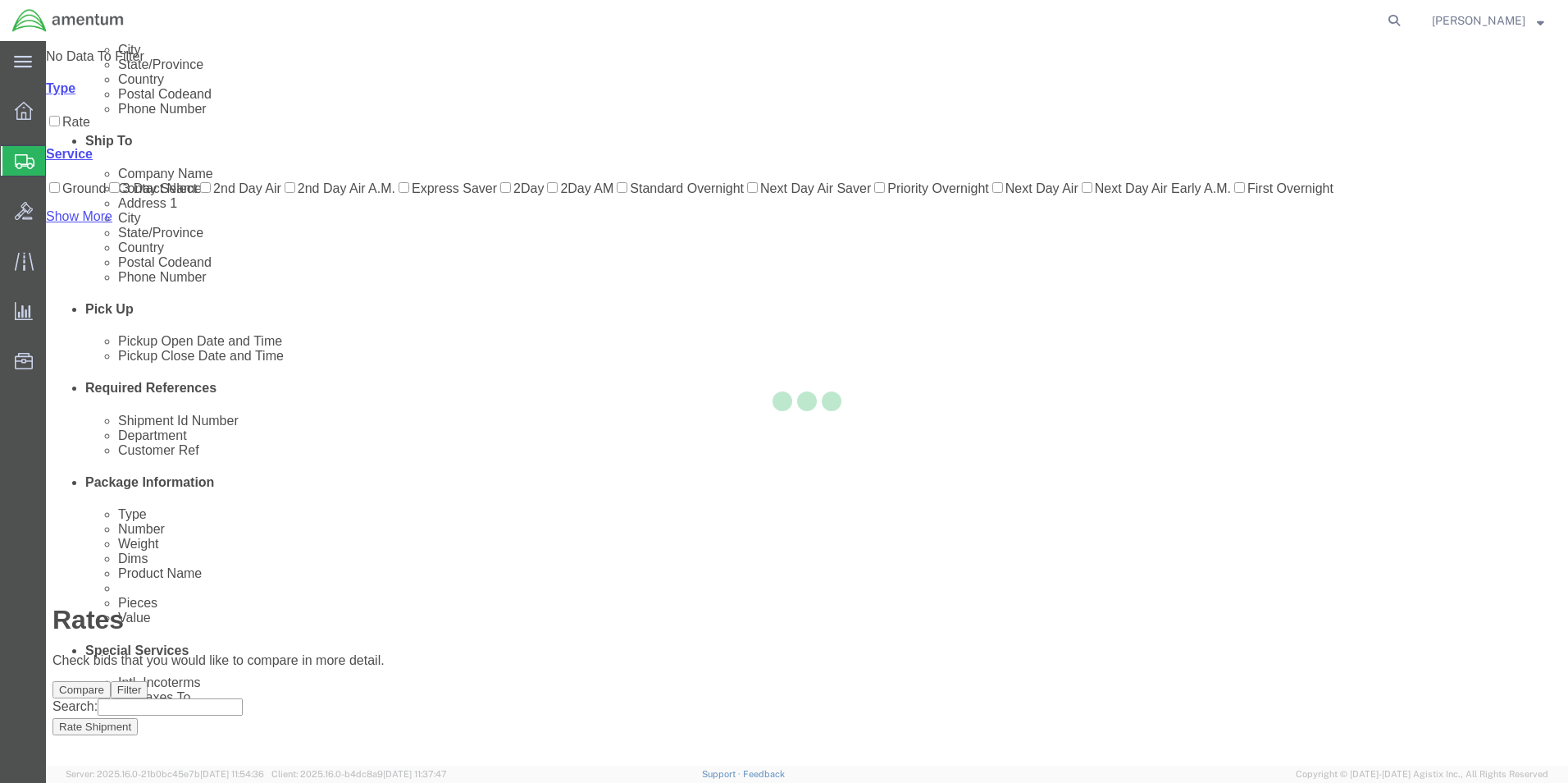
scroll to position [35, 0]
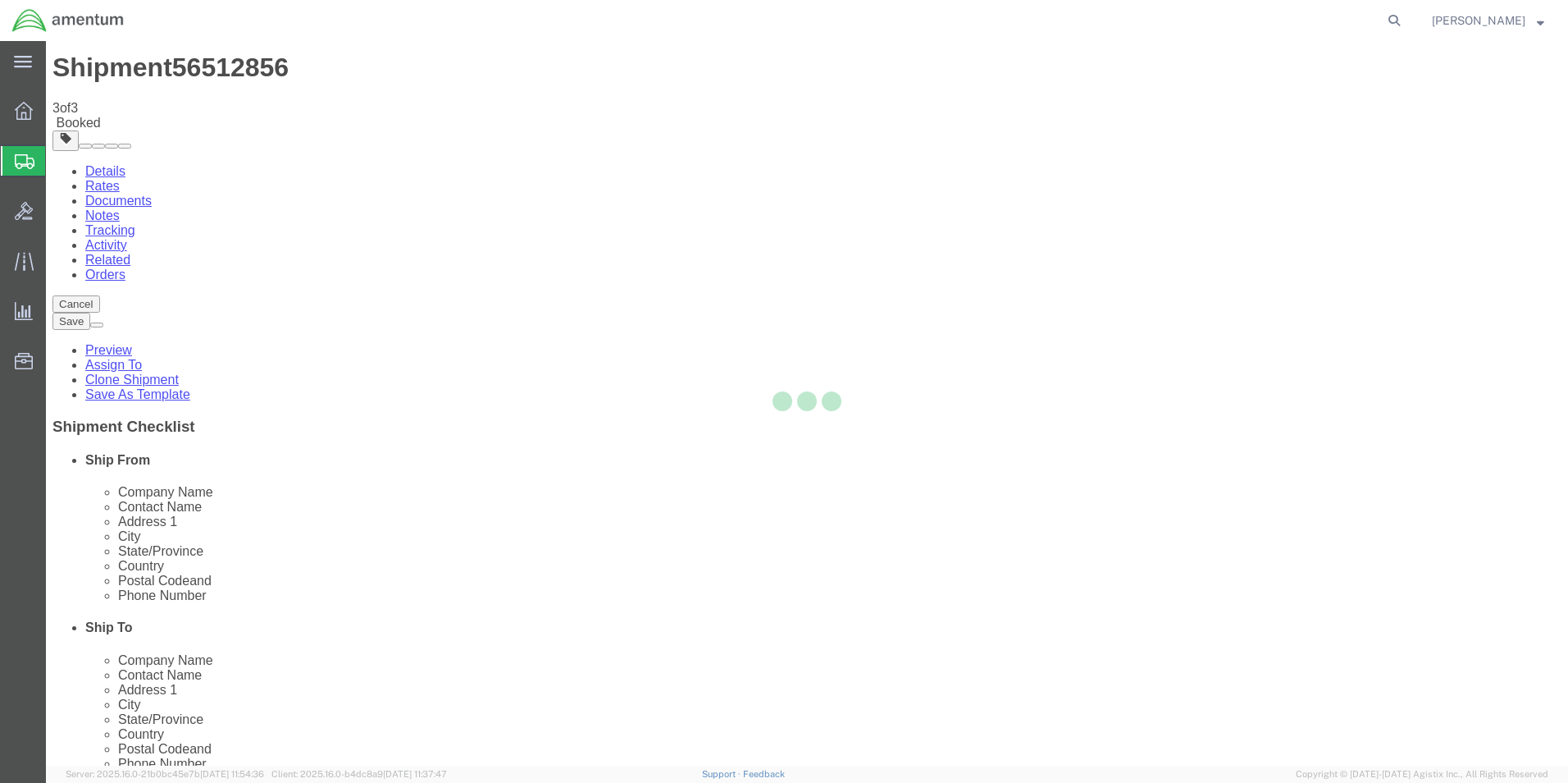
scroll to position [0, 0]
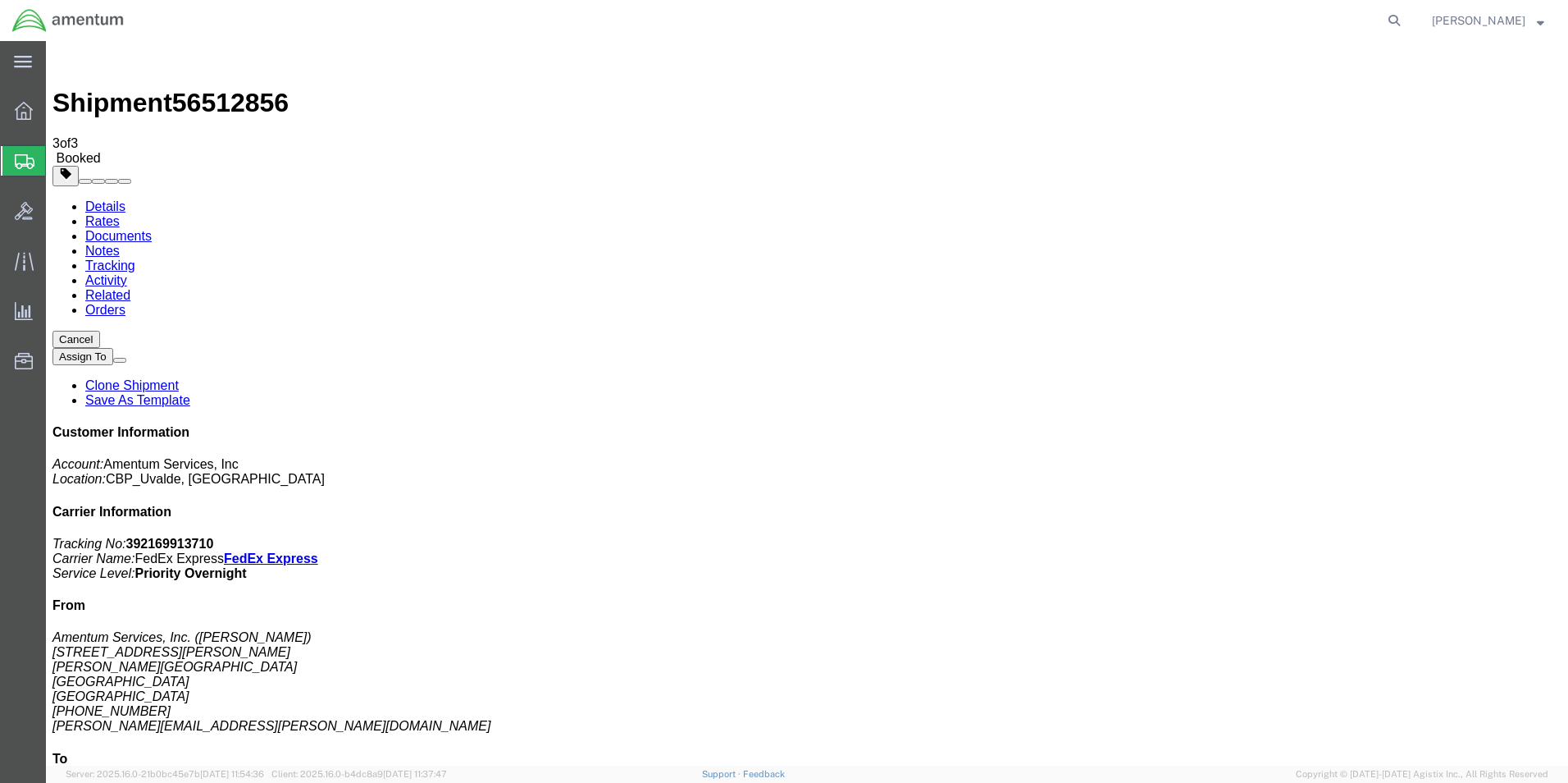
drag, startPoint x: 727, startPoint y: 332, endPoint x: 681, endPoint y: 290, distance: 62.3
click at [0, 0] on span "Shipment Manager" at bounding box center [0, 0] width 0 height 0
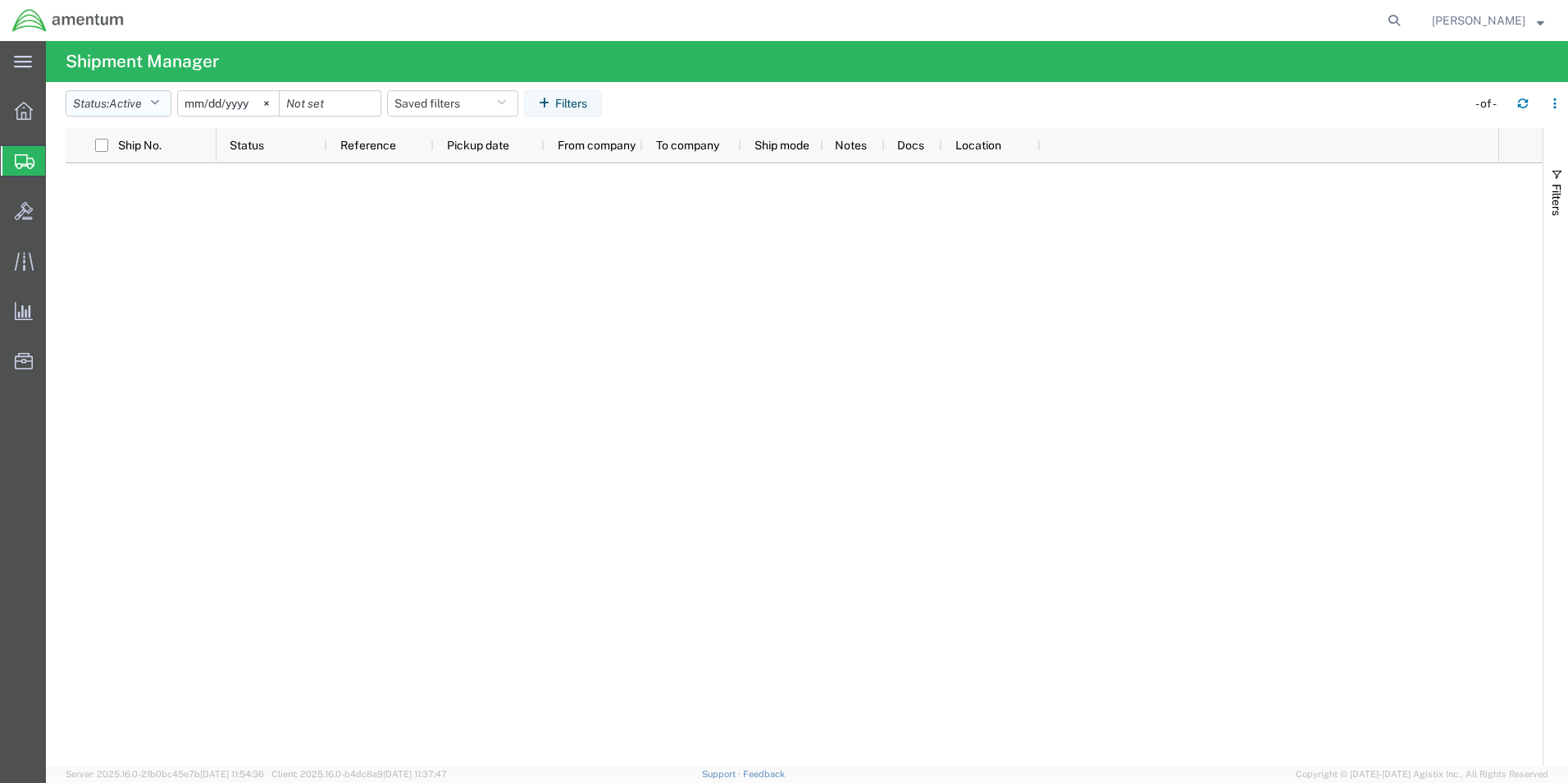
click at [159, 99] on icon "button" at bounding box center [155, 103] width 9 height 12
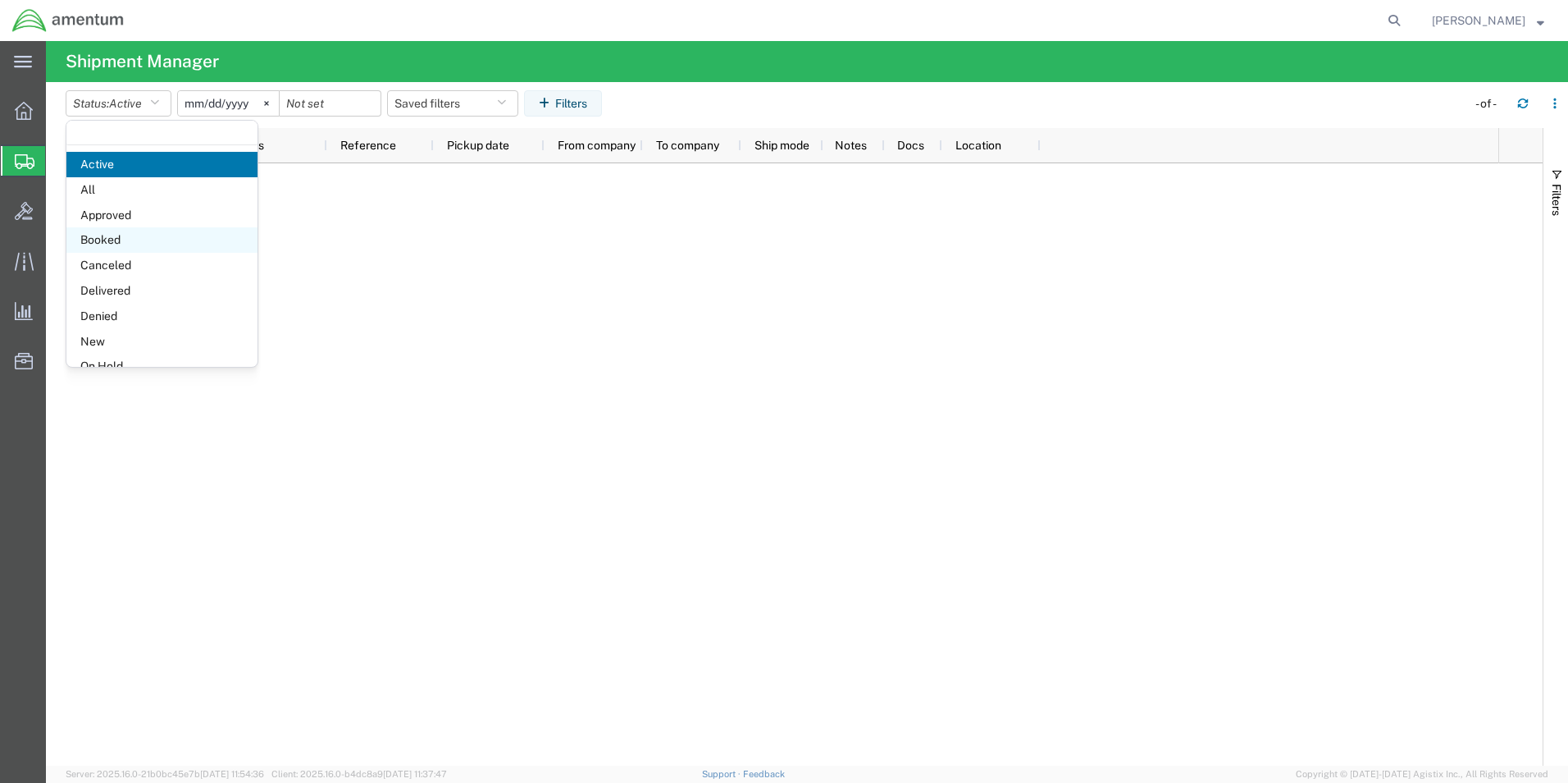
click at [115, 237] on span "Booked" at bounding box center [162, 240] width 191 height 25
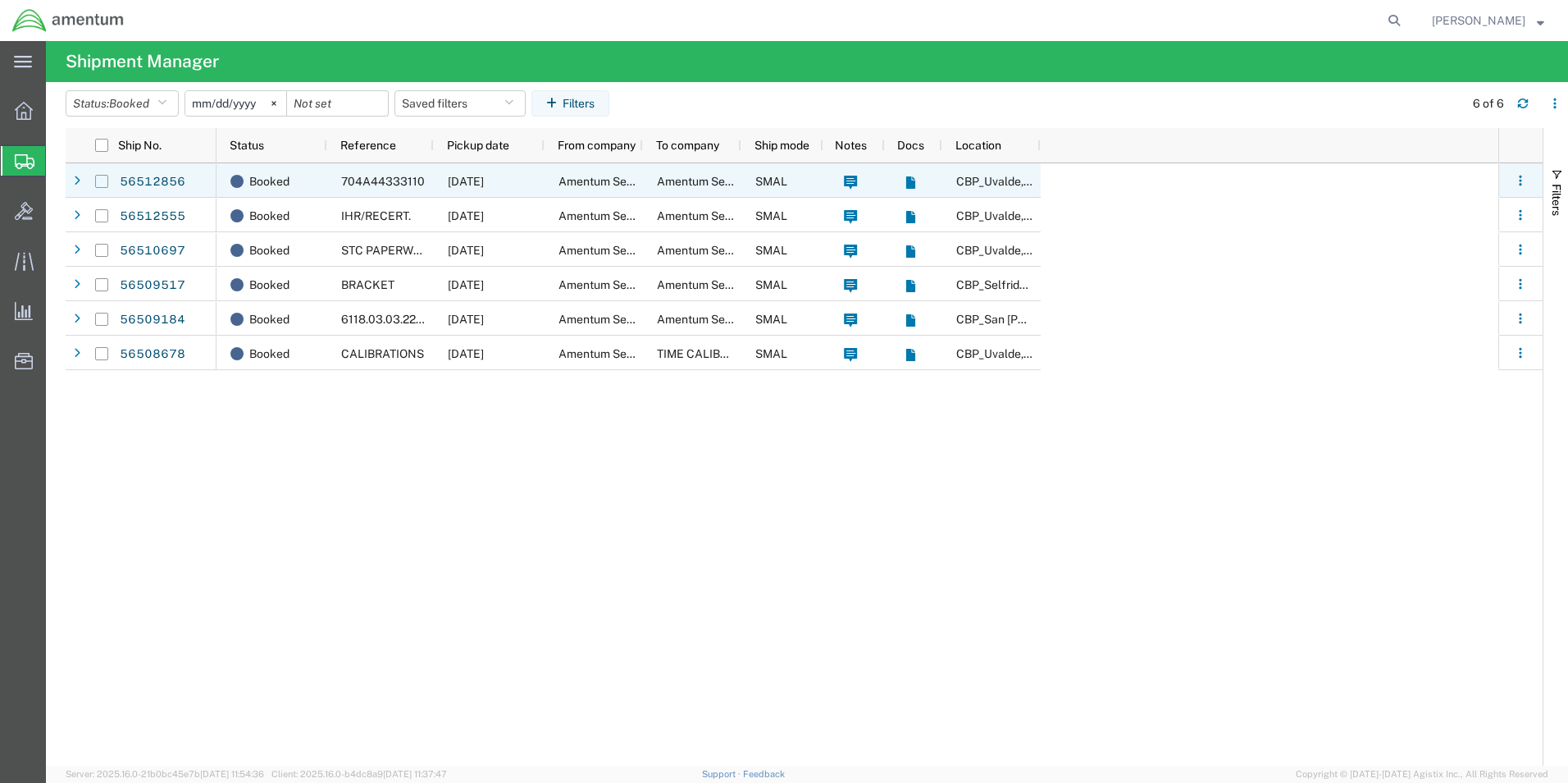
click at [97, 183] on input "Press Space to toggle row selection (unchecked)" at bounding box center [102, 181] width 13 height 13
checkbox input "true"
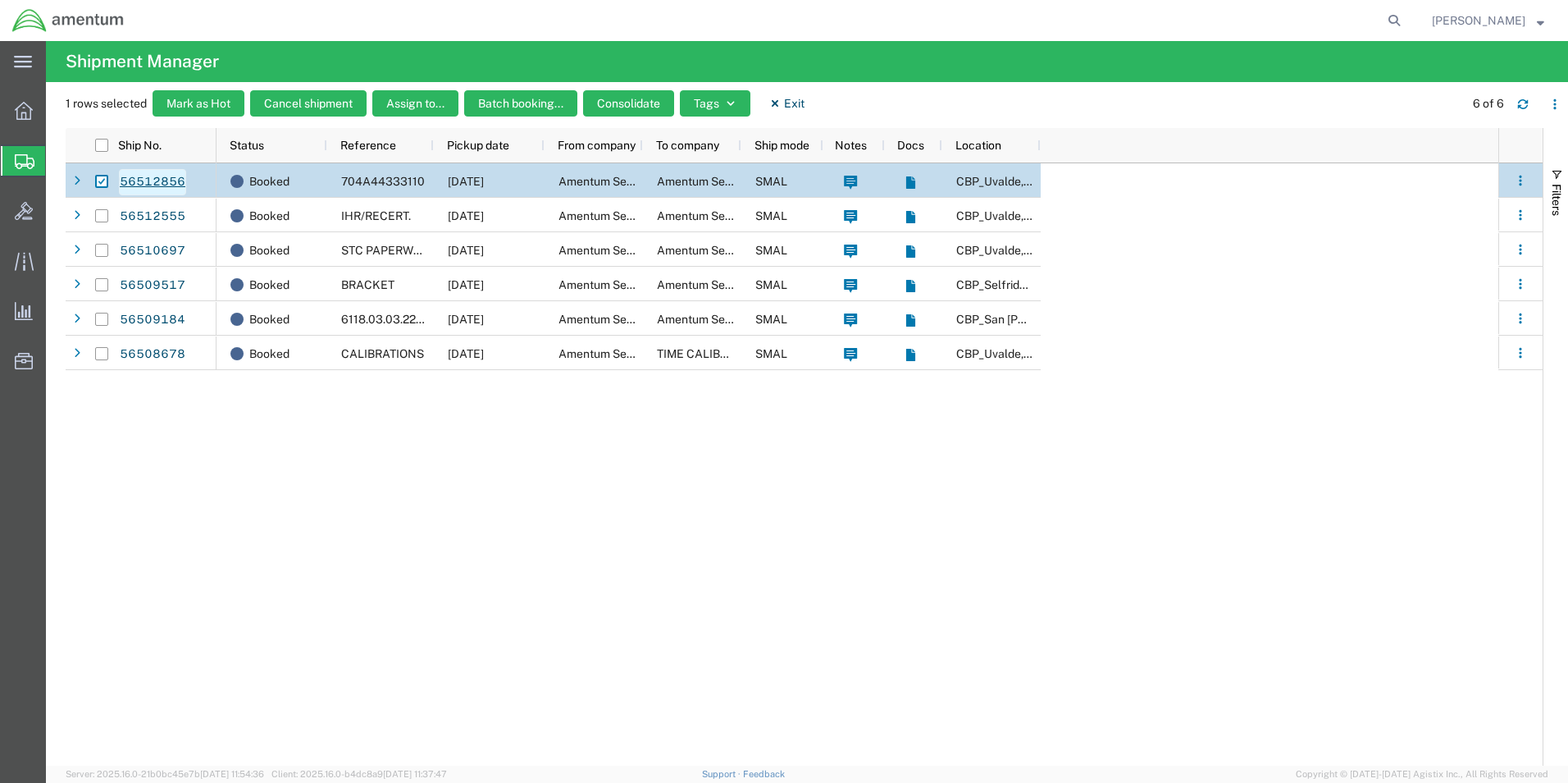
click at [137, 180] on link "56512856" at bounding box center [152, 182] width 67 height 26
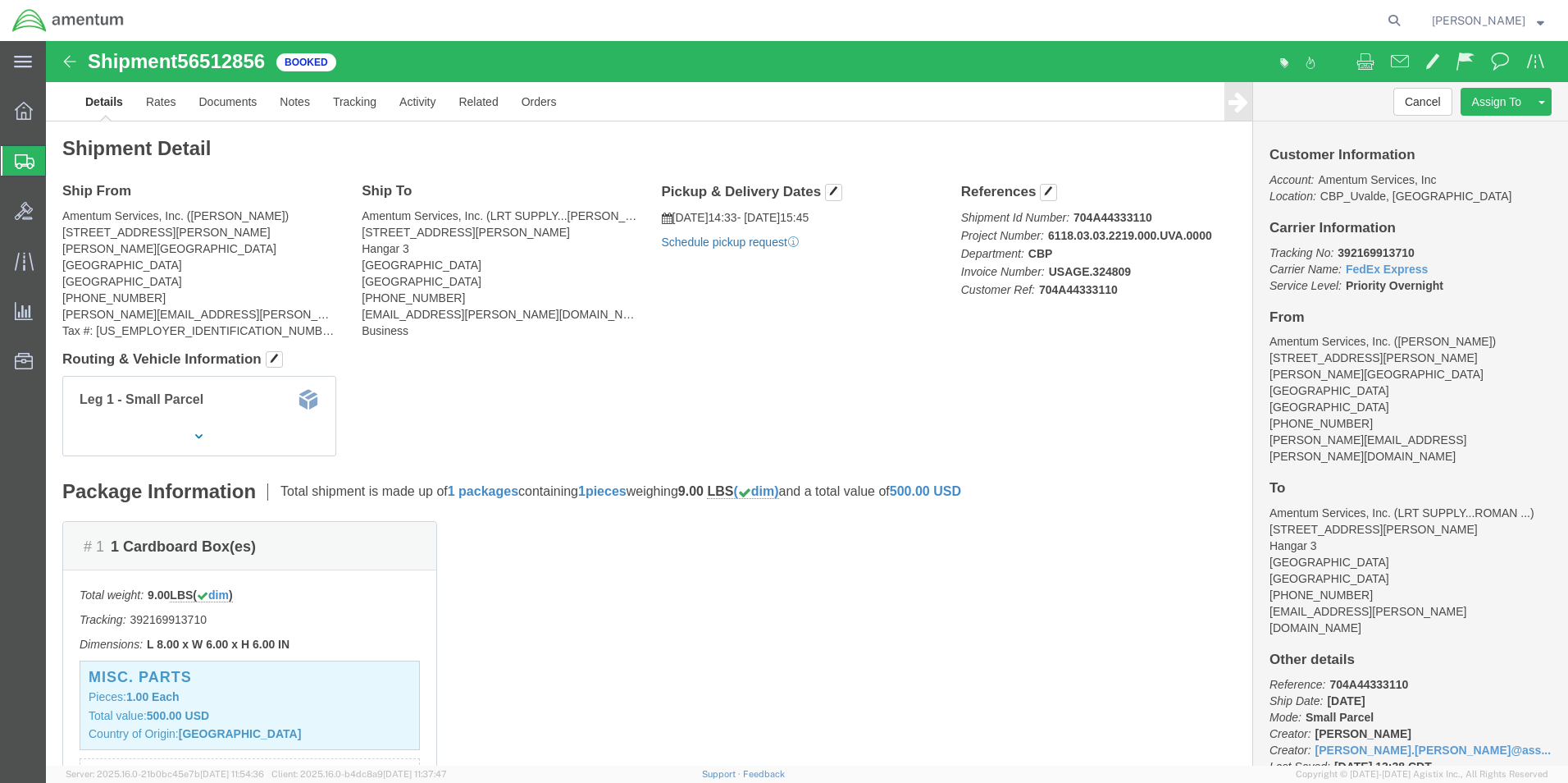
click link "Schedule pickup request"
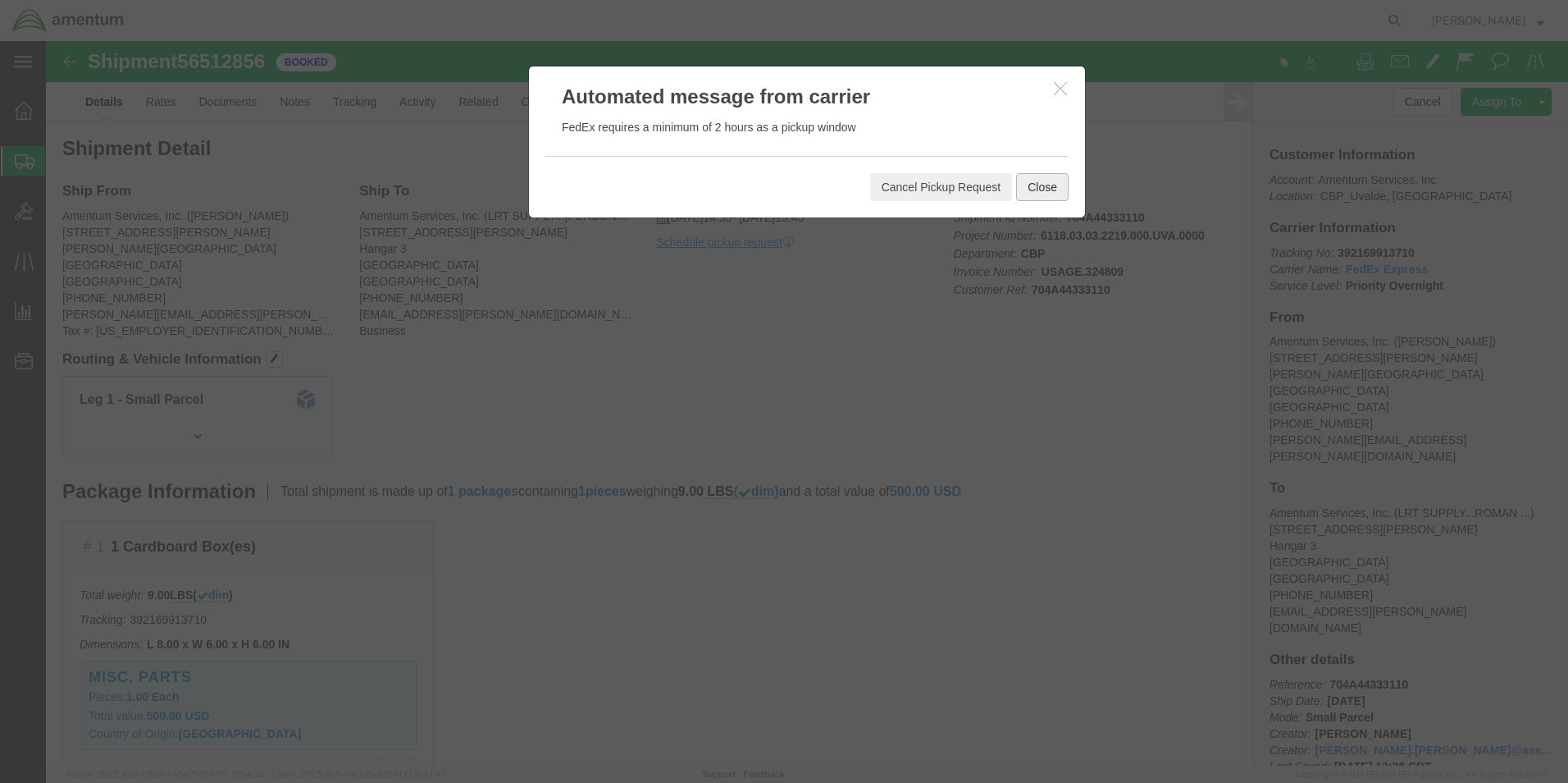
click button "Close"
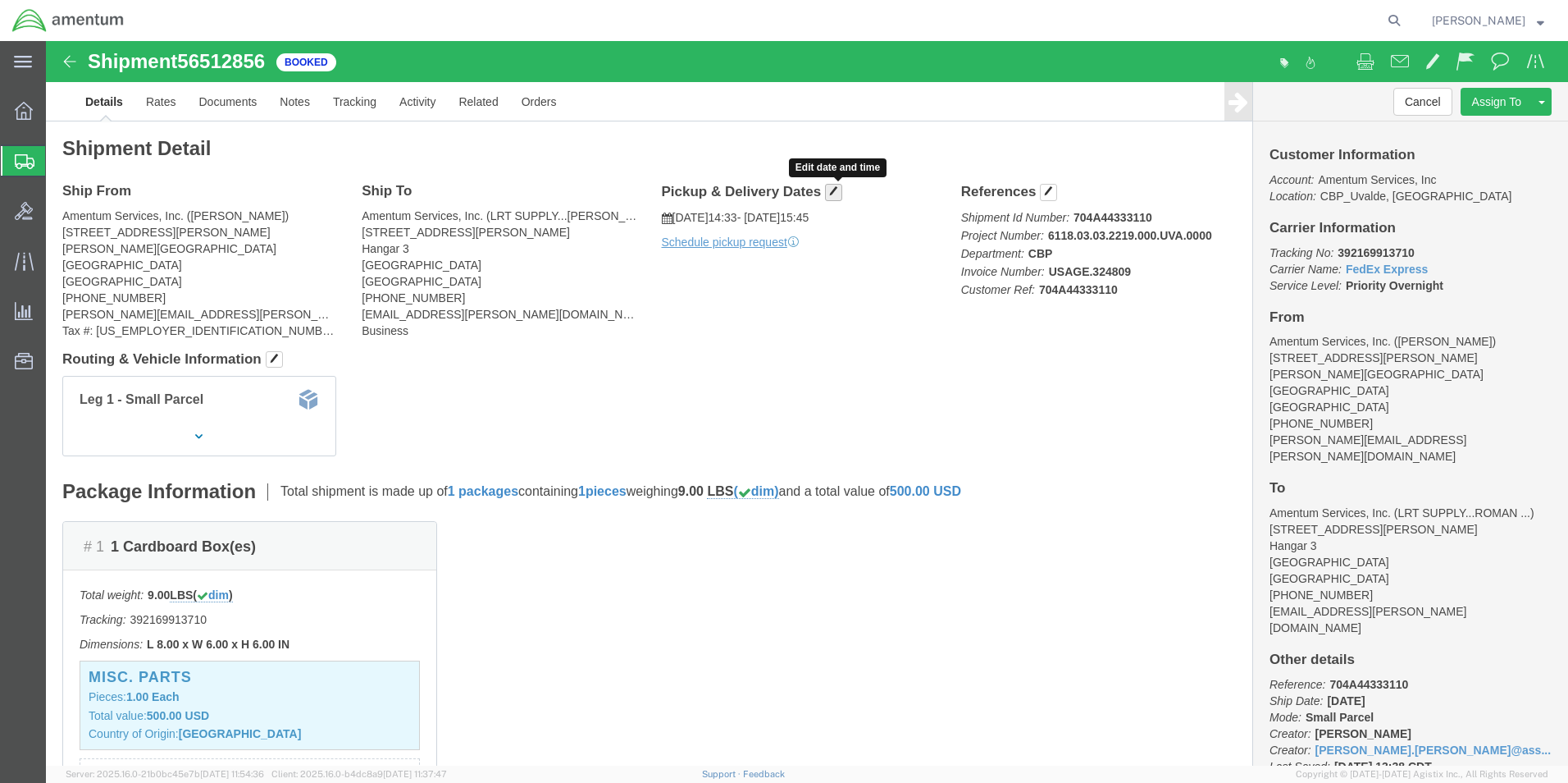
click span "button"
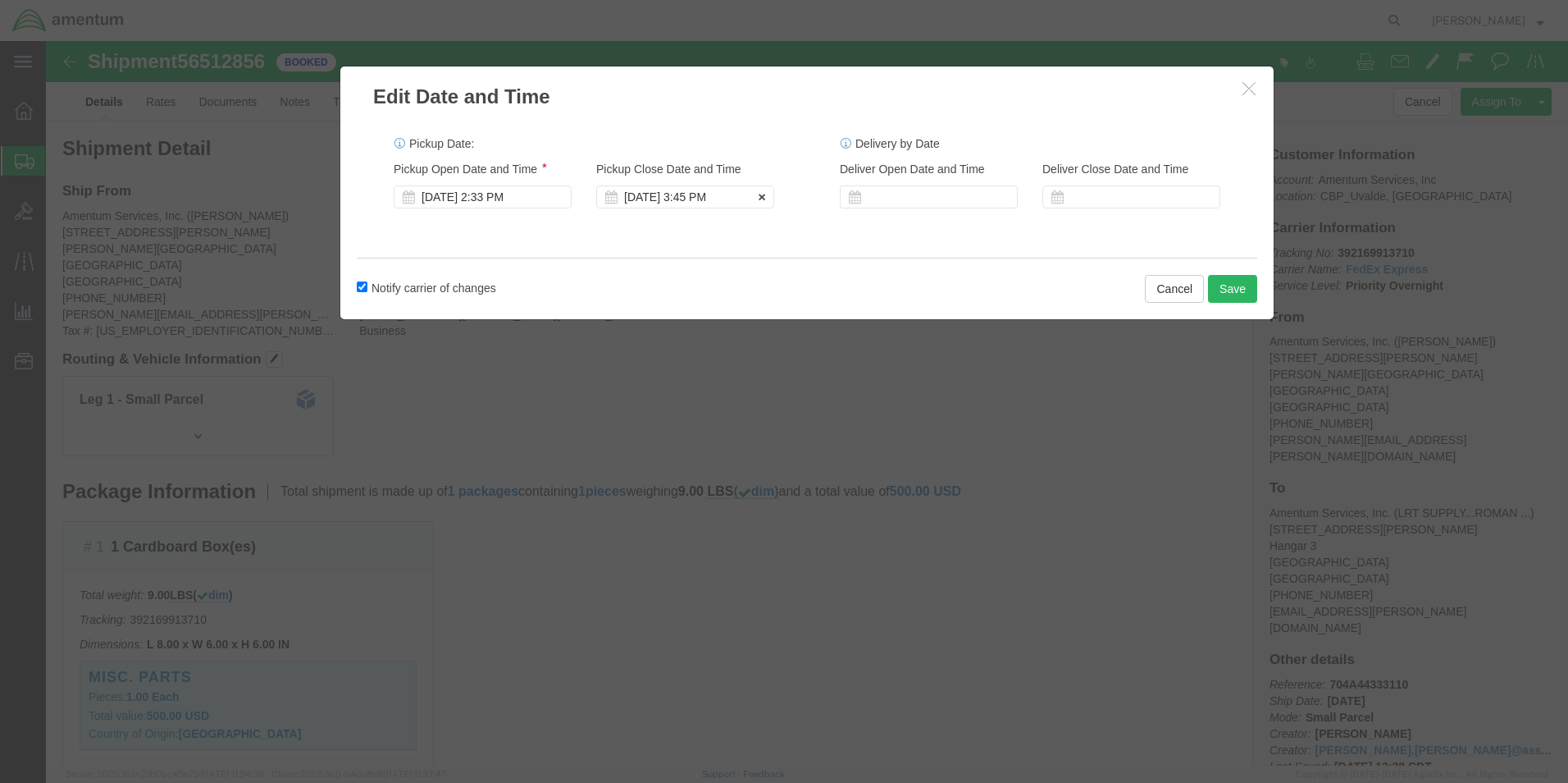
click div "[DATE] 3:45 PM"
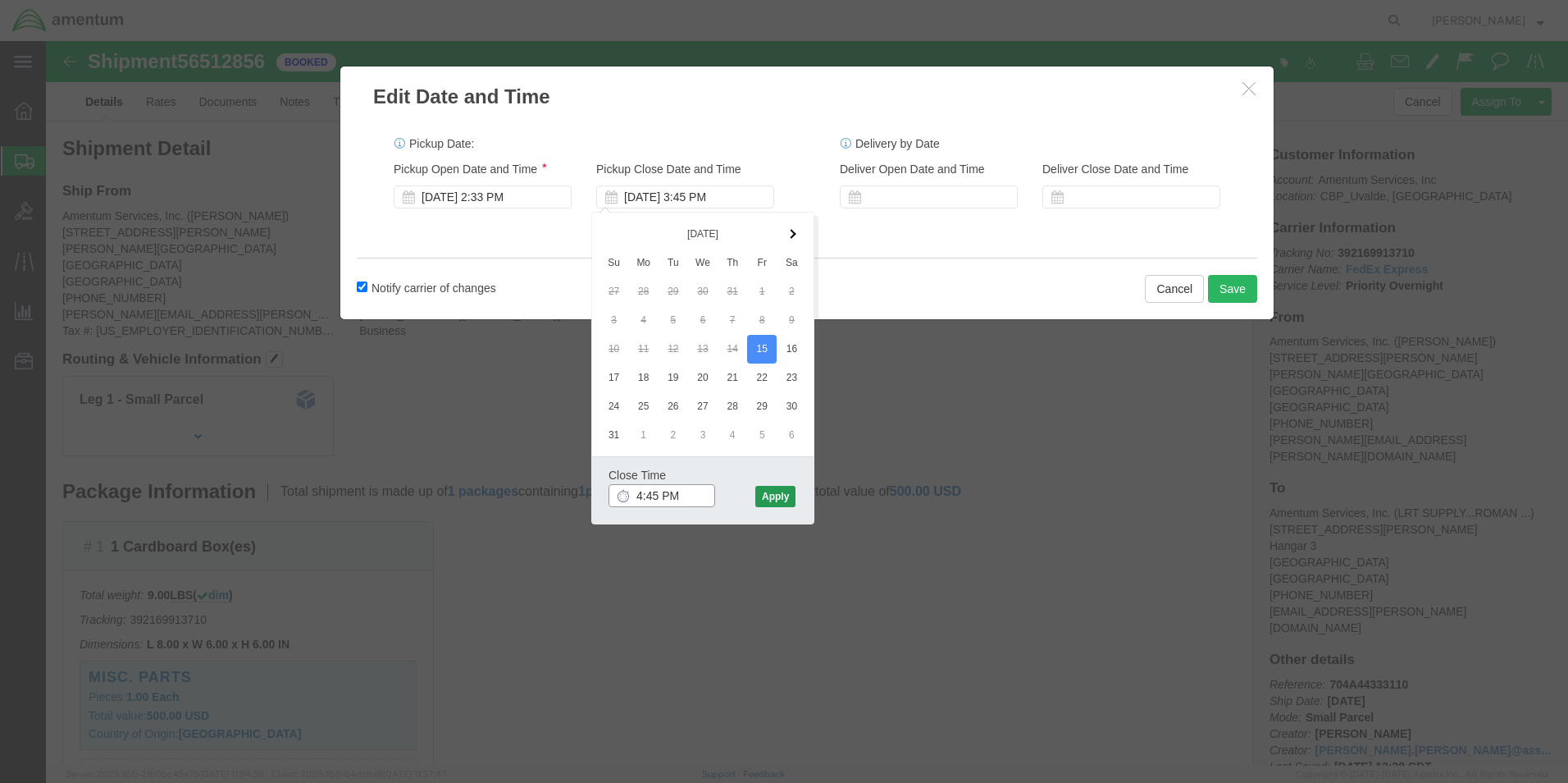
type input "4:45 PM"
click button "Apply"
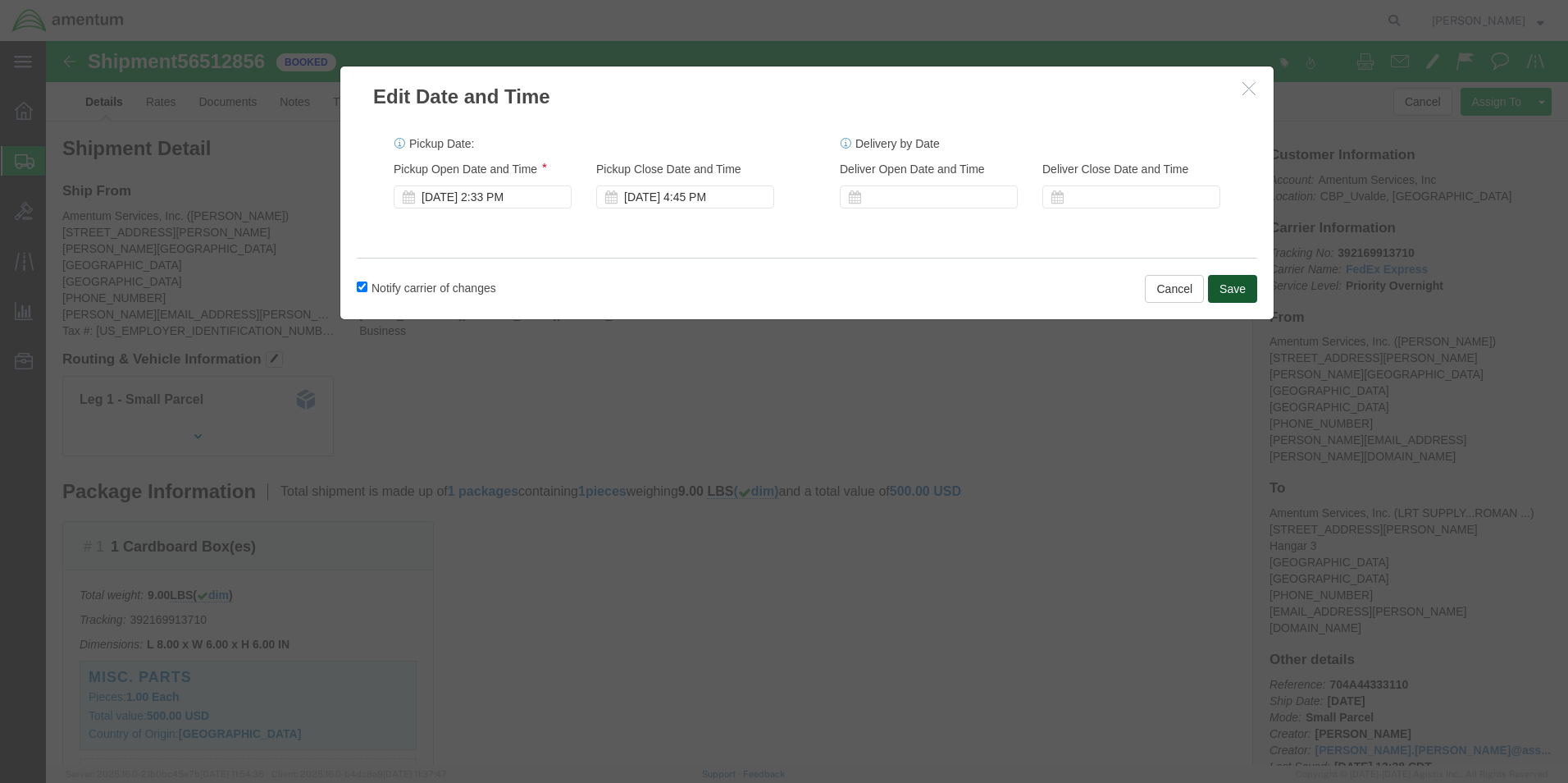
click button "Save"
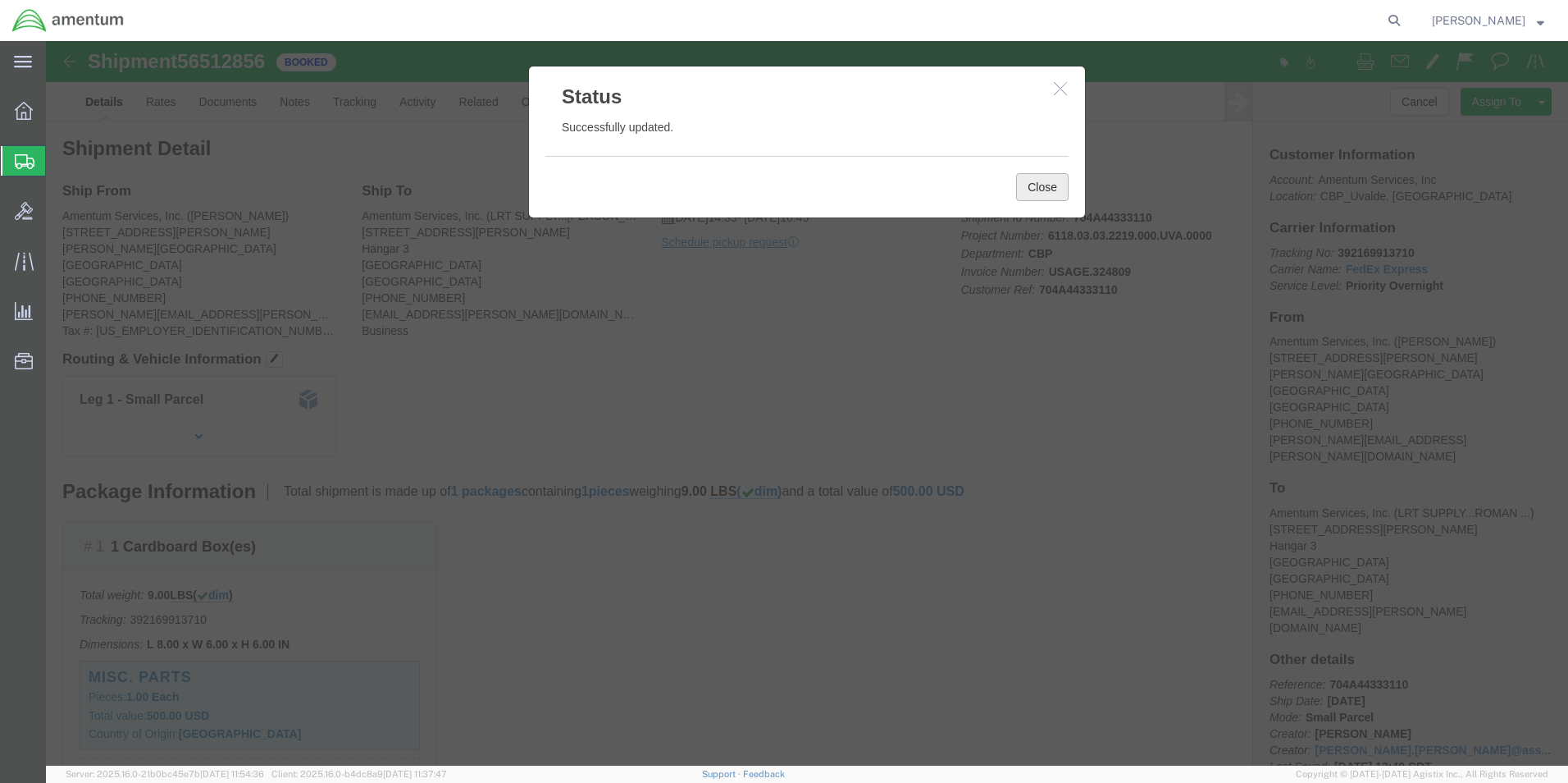
click button "Close"
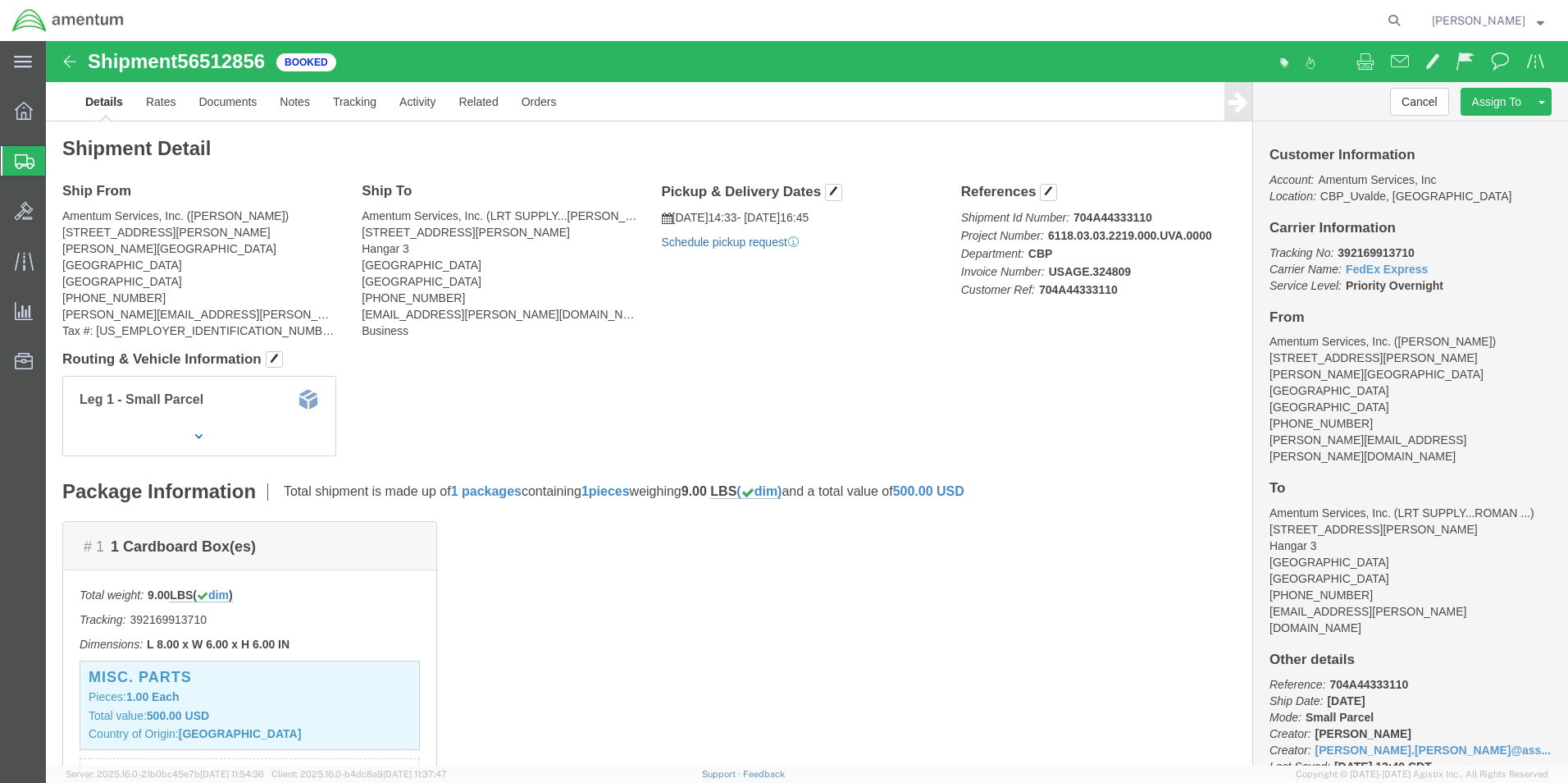
click link "Schedule pickup request"
